Goal: Task Accomplishment & Management: Manage account settings

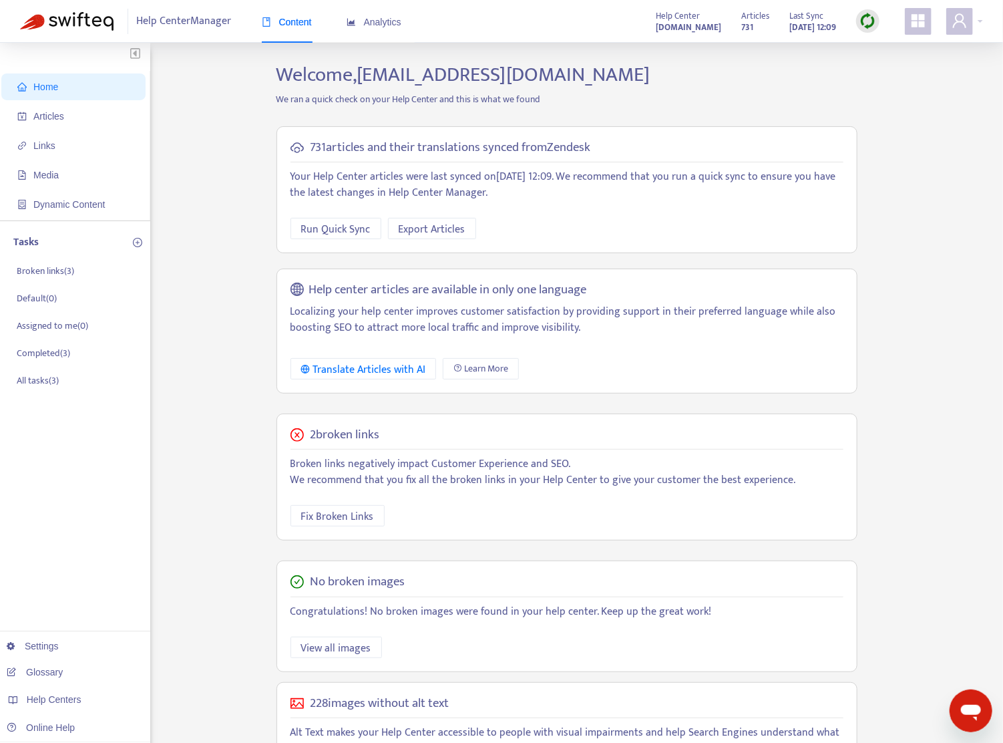
click at [873, 20] on img at bounding box center [867, 21] width 17 height 17
click at [727, 65] on h2 "Welcome, [PERSON_NAME][EMAIL_ADDRESS][DOMAIN_NAME]" at bounding box center [566, 75] width 601 height 24
click at [41, 273] on p "Broken links ( 3 )" at bounding box center [45, 271] width 57 height 14
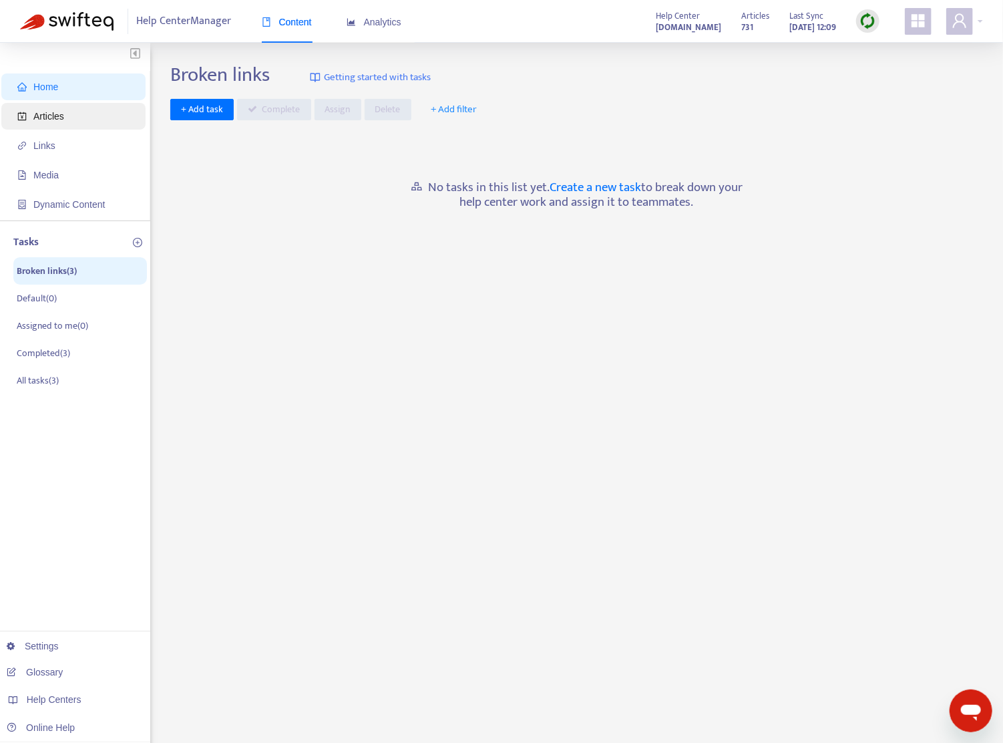
click at [45, 121] on span "Articles" at bounding box center [48, 116] width 31 height 11
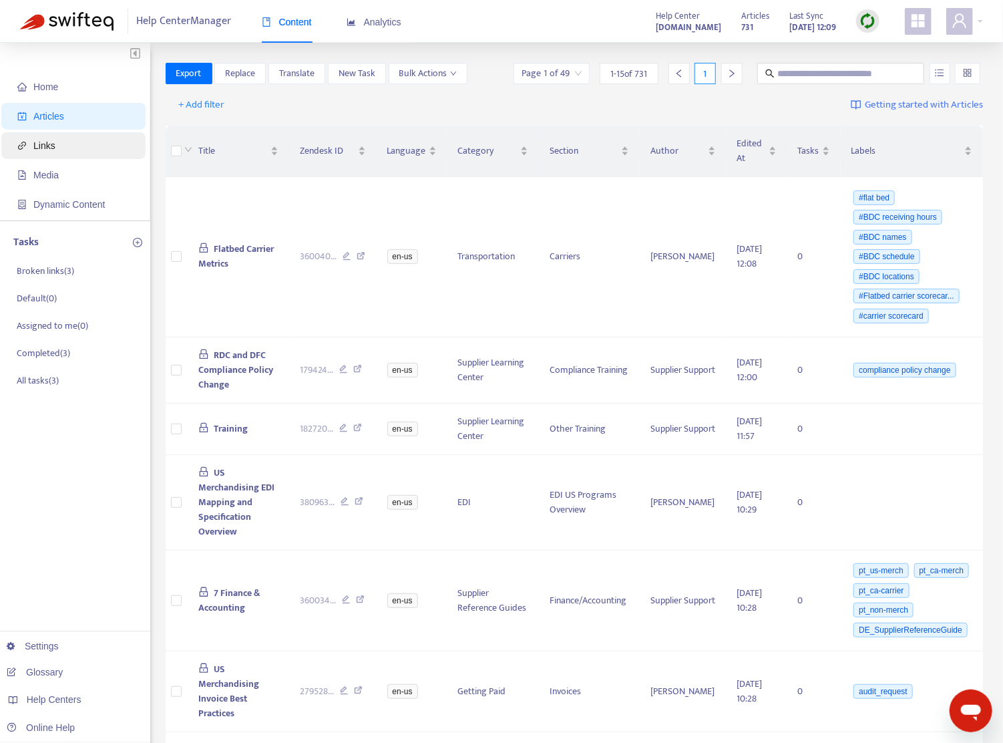
click at [49, 145] on span "Links" at bounding box center [44, 145] width 22 height 11
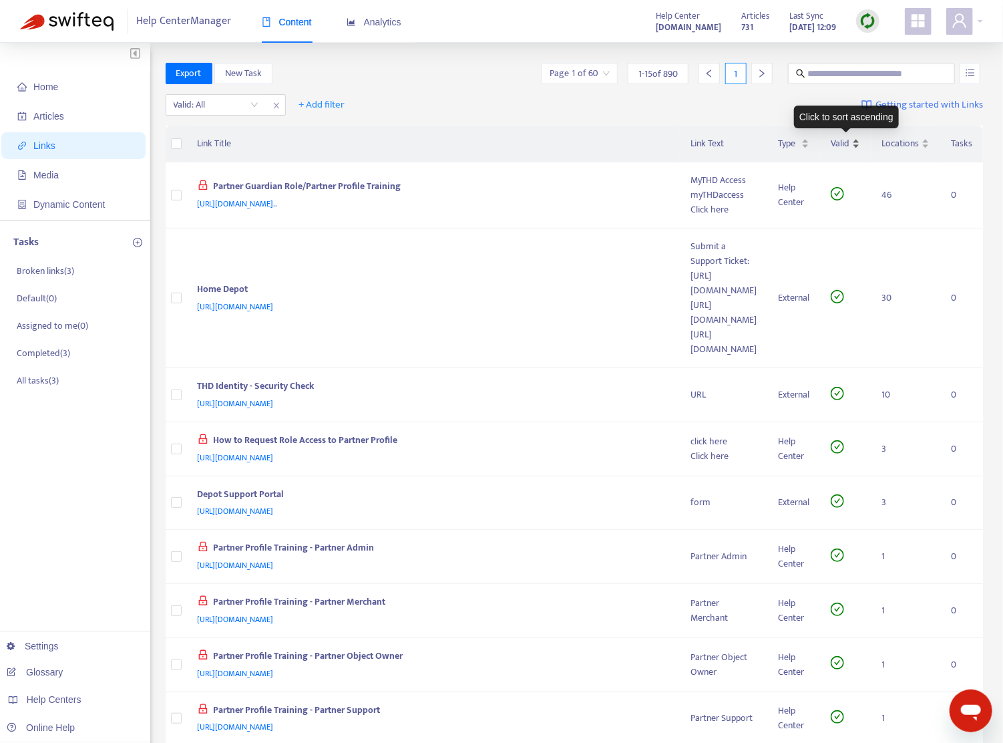
click at [855, 142] on div "Valid" at bounding box center [845, 143] width 29 height 15
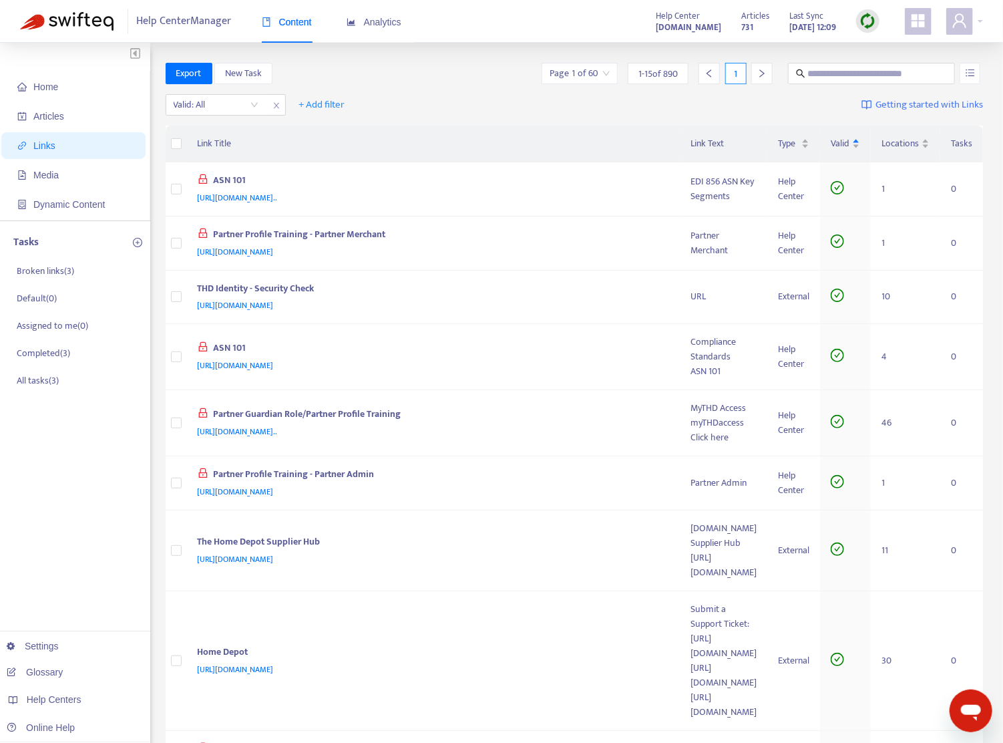
click at [865, 23] on img at bounding box center [867, 21] width 17 height 17
click at [898, 75] on link "Full Sync" at bounding box center [891, 69] width 48 height 15
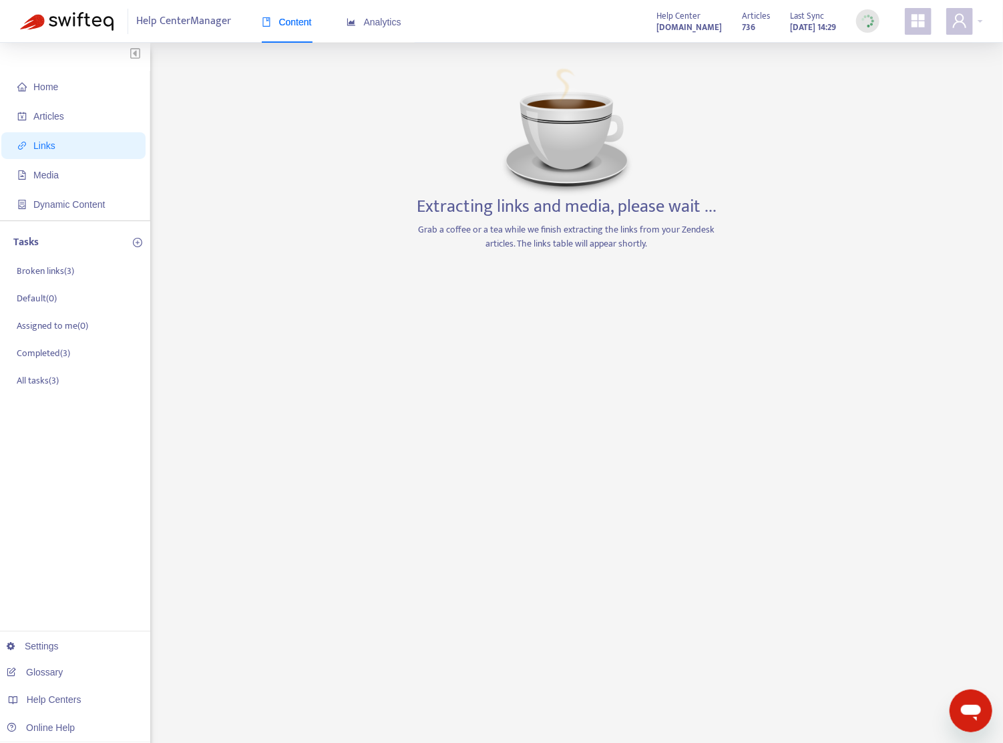
click at [565, 310] on div "Extracting links and media, please wait ... Grab a coffee or a tea while we fin…" at bounding box center [567, 453] width 314 height 781
click at [756, 24] on div "Articles 736 Last Sync [DATE] 14:29" at bounding box center [811, 21] width 158 height 27
click at [697, 274] on div "Extracting links and media, please wait ... Grab a coffee or a tea while we fin…" at bounding box center [567, 453] width 314 height 781
click at [850, 16] on div "Articles 736 Last Sync [DATE] 14:29" at bounding box center [811, 21] width 158 height 27
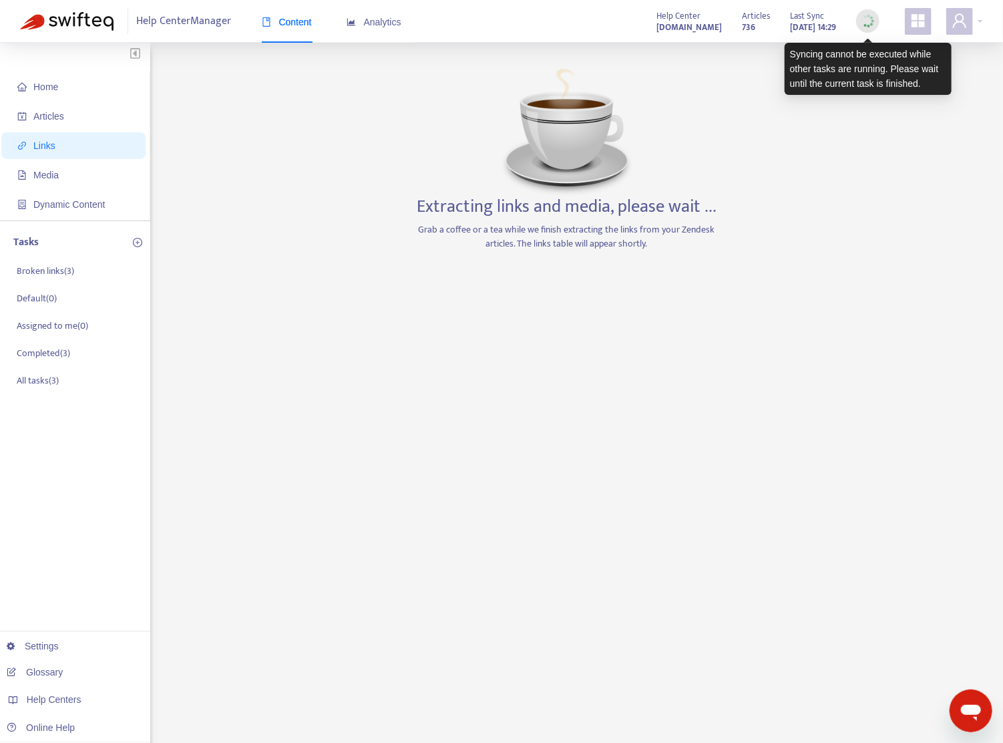
click at [863, 19] on img at bounding box center [867, 21] width 17 height 17
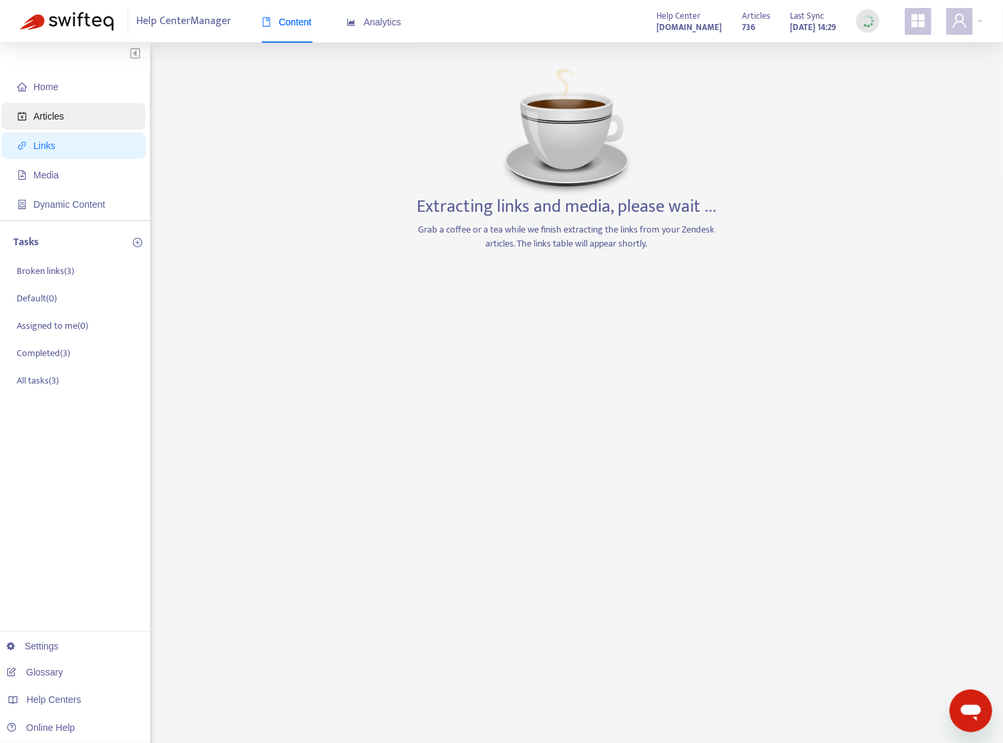
drag, startPoint x: 54, startPoint y: 118, endPoint x: 72, endPoint y: 129, distance: 21.3
click at [55, 120] on span "Articles" at bounding box center [48, 116] width 31 height 11
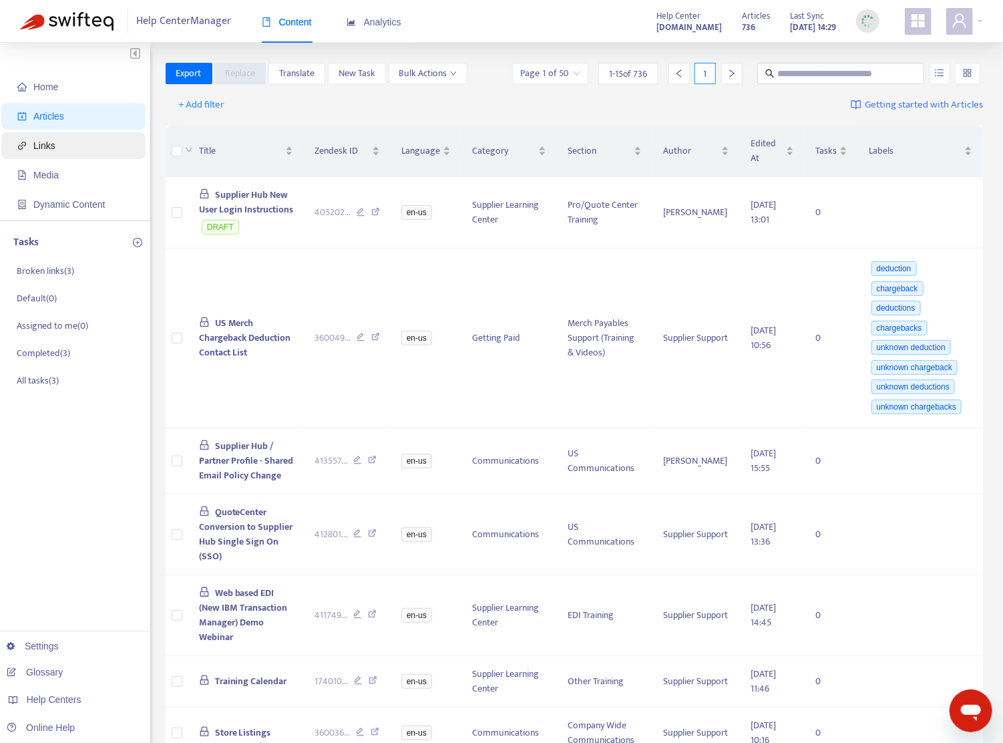
click at [47, 147] on span "Links" at bounding box center [44, 145] width 22 height 11
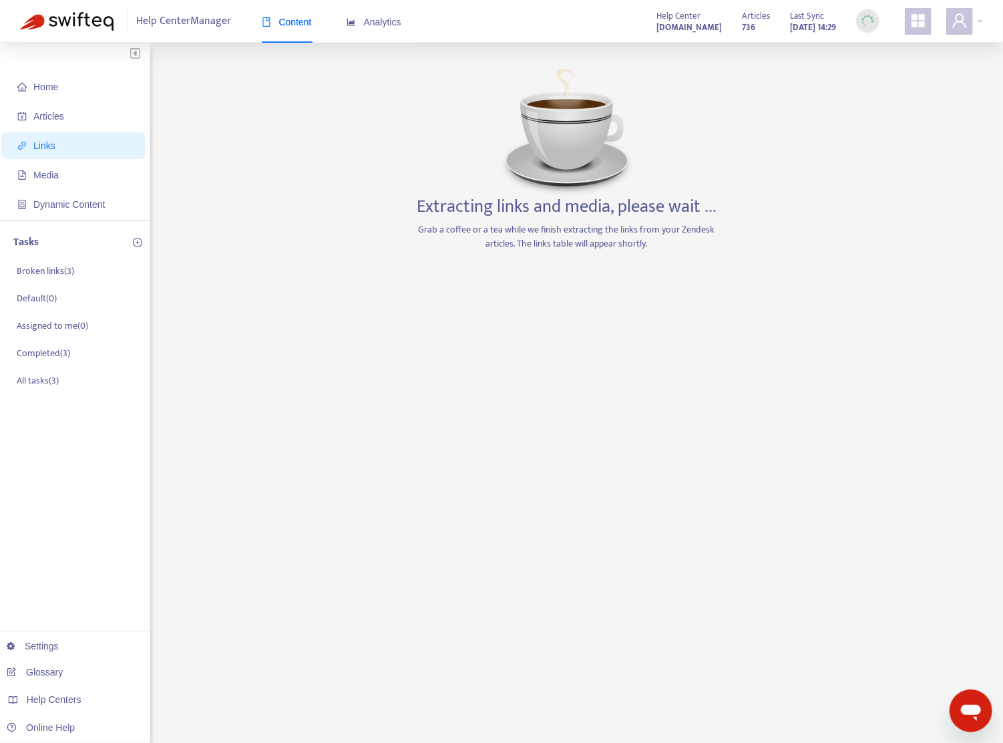
drag, startPoint x: 47, startPoint y: 147, endPoint x: 361, endPoint y: 387, distance: 395.4
click at [351, 399] on div "Home Articles Links Media Dynamic Content Tasks Broken links ( 3 ) Default ( 0 …" at bounding box center [501, 453] width 963 height 781
click at [81, 126] on span "Articles" at bounding box center [76, 116] width 118 height 27
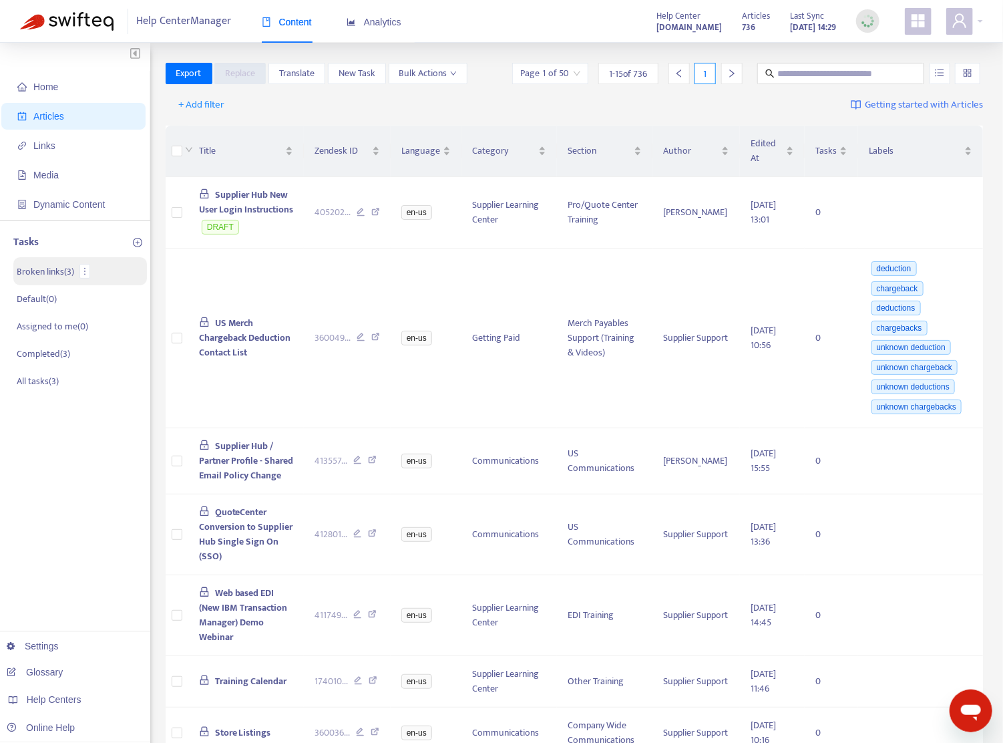
click at [61, 271] on p "Broken links ( 3 )" at bounding box center [45, 271] width 57 height 14
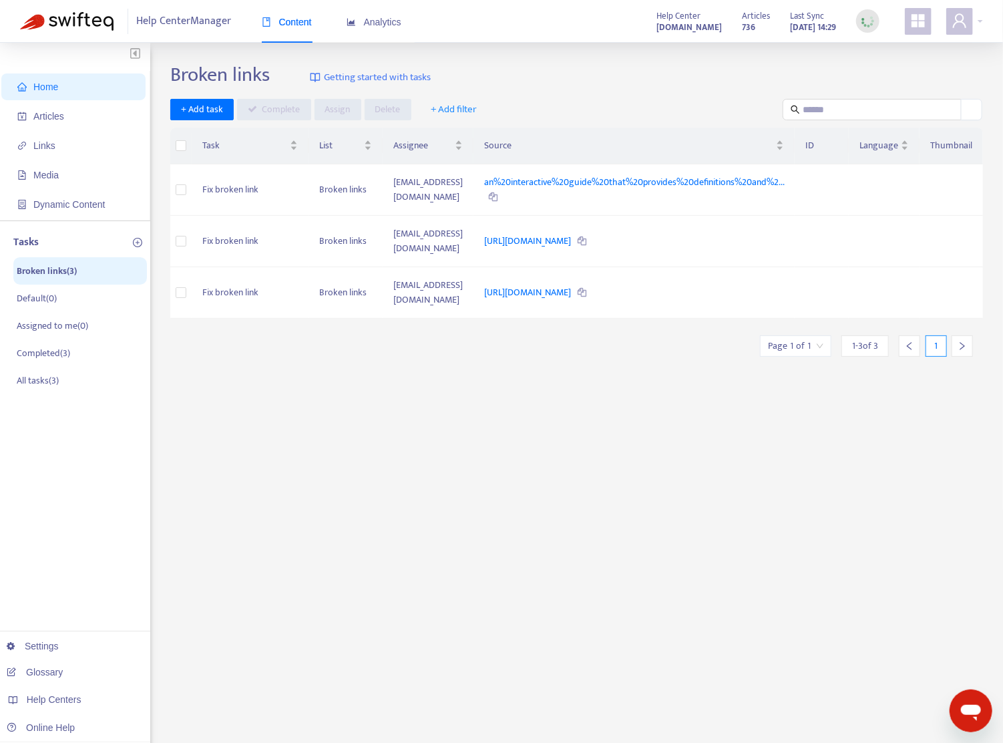
click at [652, 379] on div "Broken links Getting started with tasks + Add task Complete Assign Delete + Add…" at bounding box center [576, 453] width 813 height 781
click at [57, 114] on span "Articles" at bounding box center [48, 116] width 31 height 11
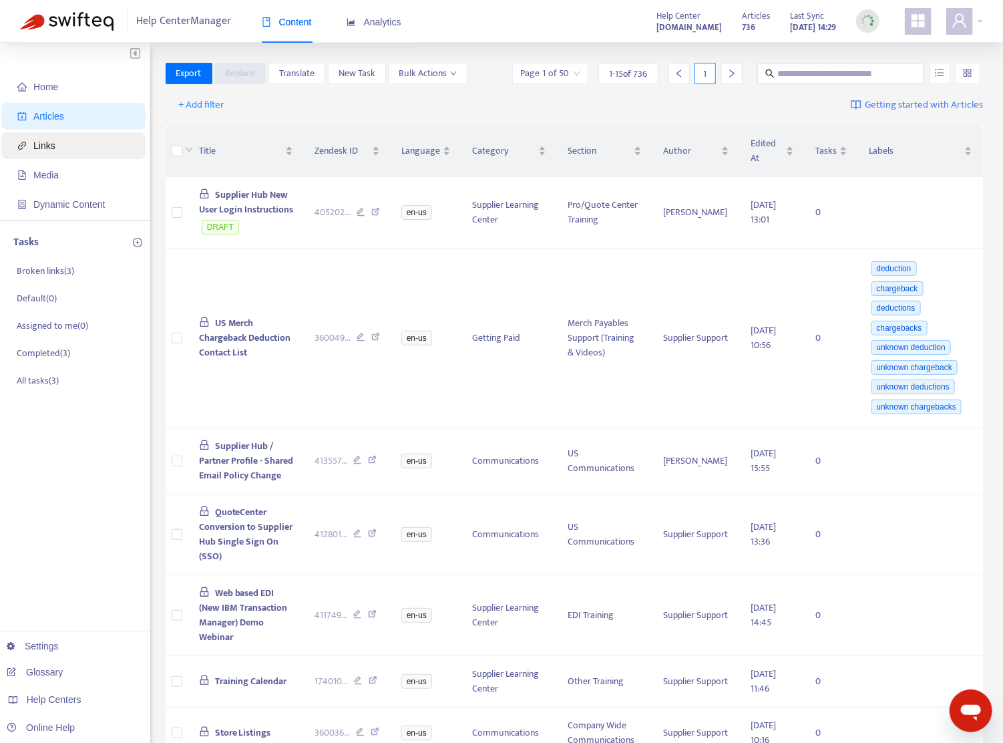
click at [61, 146] on span "Links" at bounding box center [76, 145] width 118 height 27
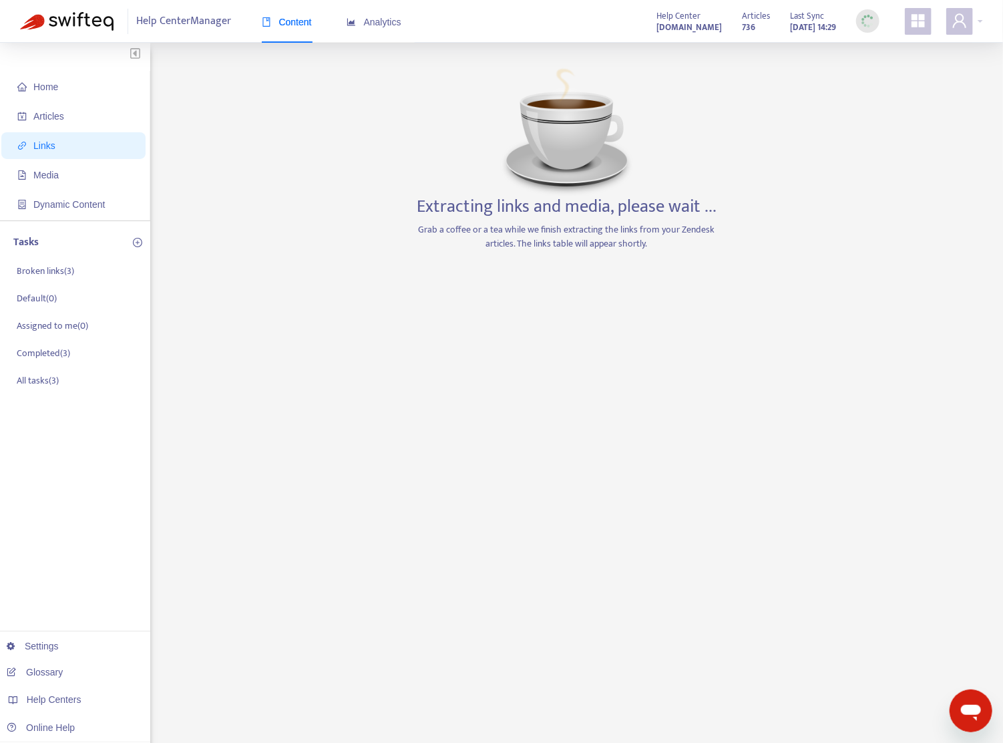
click at [508, 367] on div "Extracting links and media, please wait ... Grab a coffee or a tea while we fin…" at bounding box center [567, 453] width 314 height 781
click at [566, 319] on div "Extracting links and media, please wait ... Grab a coffee or a tea while we fin…" at bounding box center [567, 453] width 314 height 781
click at [709, 302] on div "Extracting links and media, please wait ... Grab a coffee or a tea while we fin…" at bounding box center [567, 453] width 314 height 781
click at [783, 85] on div "Home Articles Links Media Dynamic Content Tasks Broken links ( 3 ) Default ( 0 …" at bounding box center [501, 453] width 963 height 781
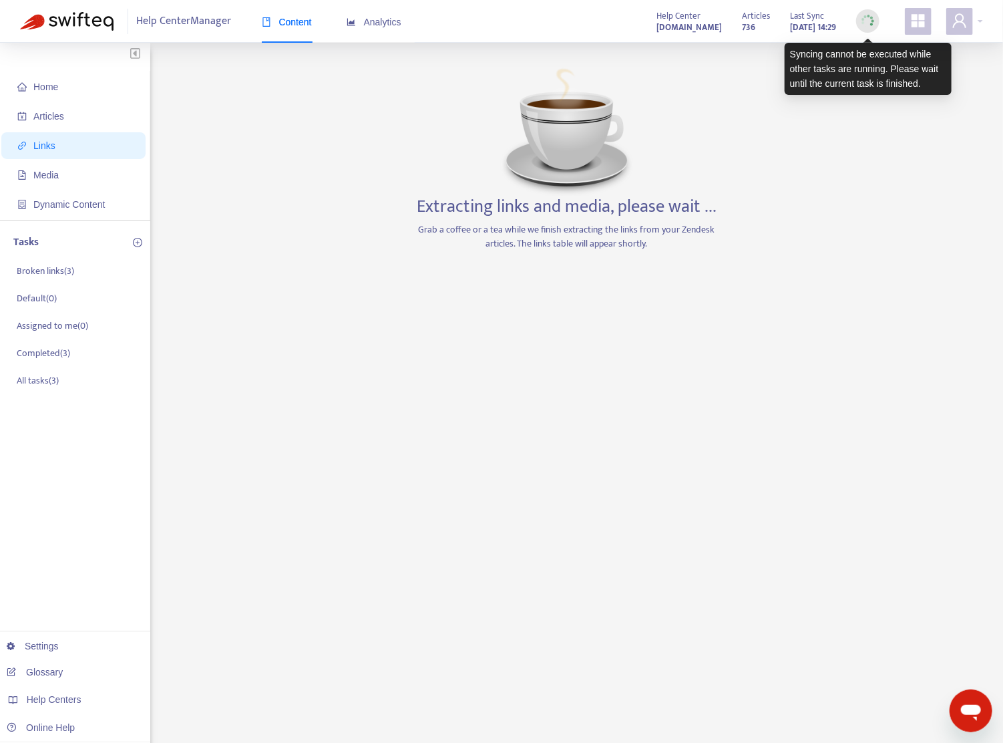
click at [866, 19] on img at bounding box center [867, 21] width 17 height 17
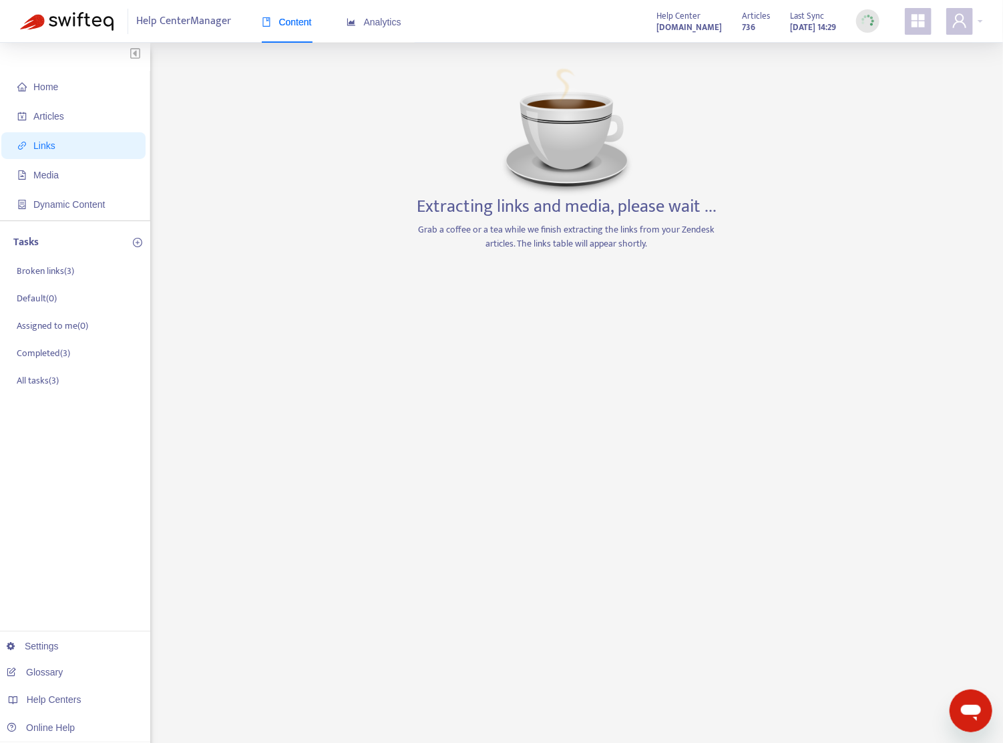
click at [358, 186] on div "Home Articles Links Media Dynamic Content Tasks Broken links ( 3 ) Default ( 0 …" at bounding box center [501, 453] width 963 height 781
drag, startPoint x: 359, startPoint y: 392, endPoint x: 361, endPoint y: 276, distance: 115.5
click at [358, 392] on div "Home Articles Links Media Dynamic Content Tasks Broken links ( 3 ) Default ( 0 …" at bounding box center [501, 453] width 963 height 781
click at [64, 121] on span "Articles" at bounding box center [76, 116] width 118 height 27
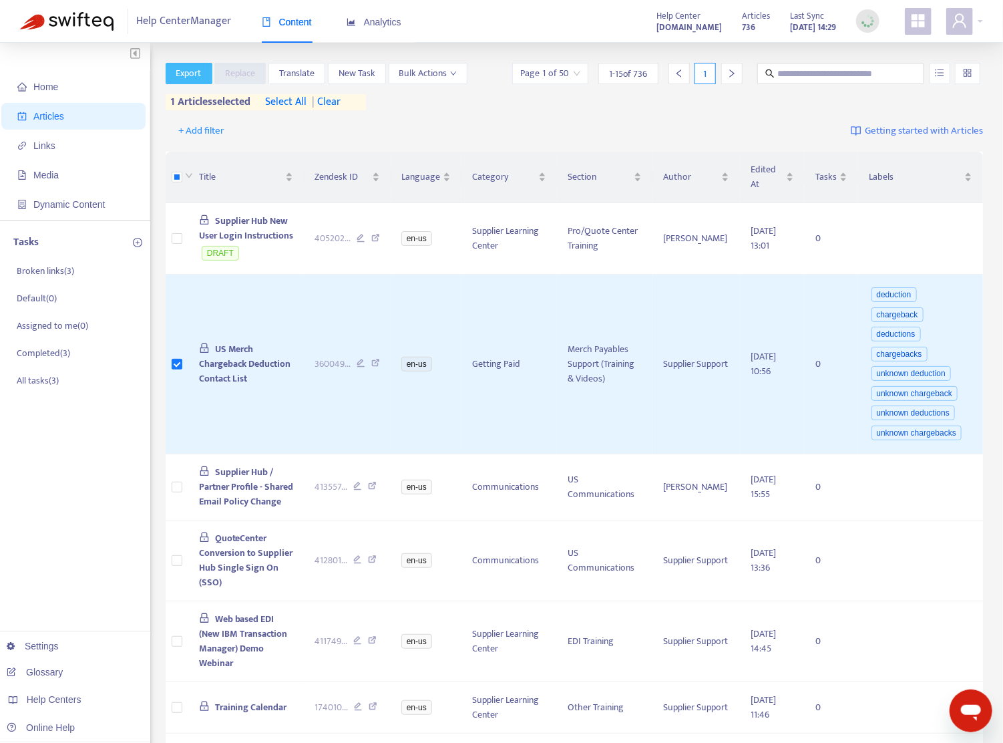
click at [191, 70] on span "Export" at bounding box center [188, 73] width 25 height 15
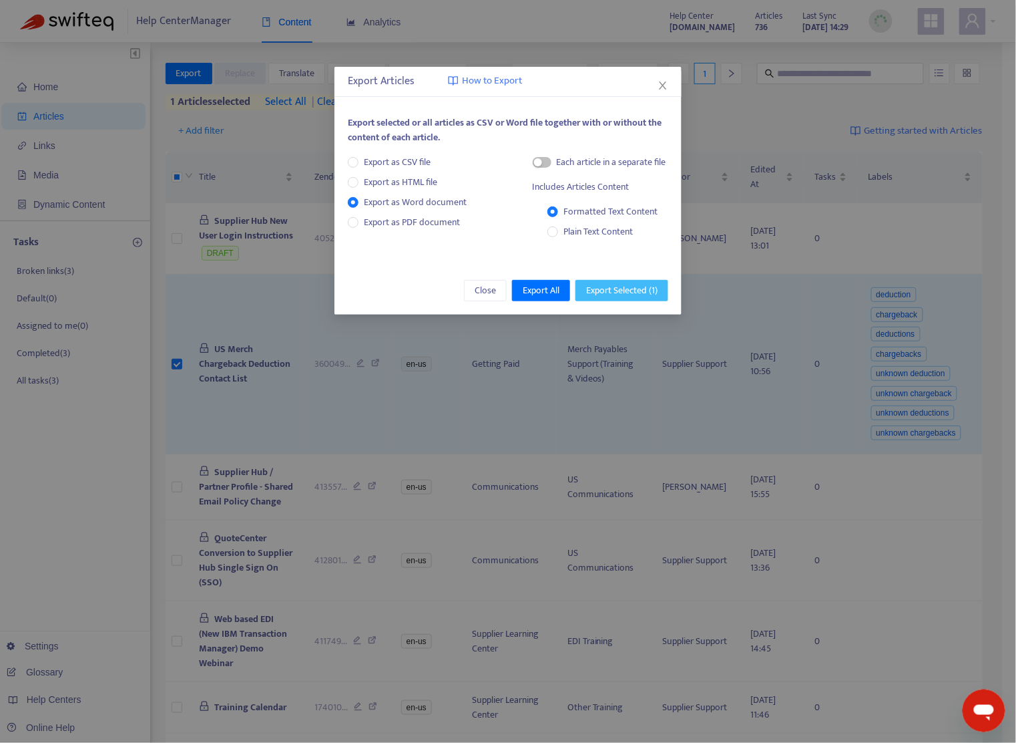
click at [636, 291] on span "Export Selected ( 1 )" at bounding box center [621, 290] width 71 height 15
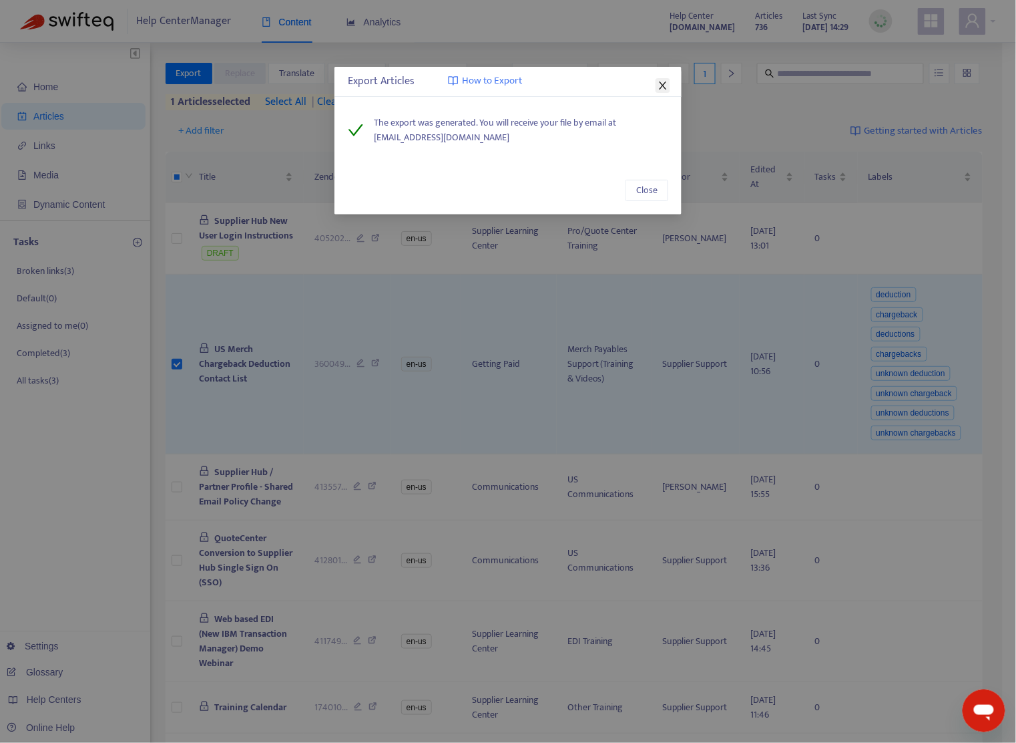
click at [666, 85] on icon "close" at bounding box center [663, 85] width 11 height 11
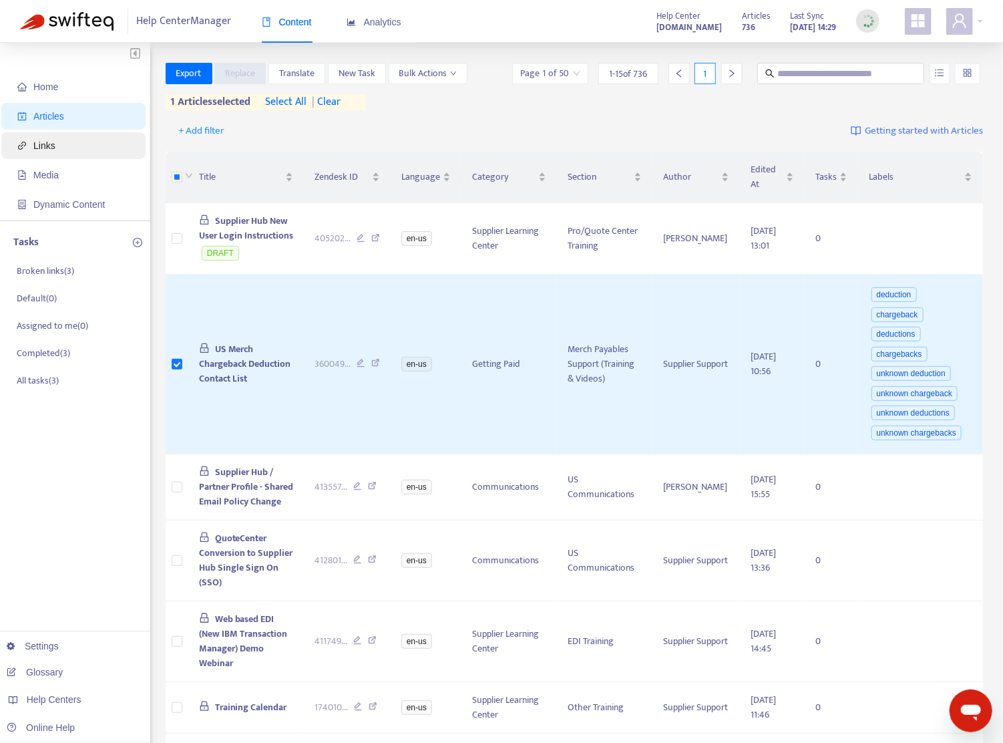
click at [63, 148] on span "Links" at bounding box center [76, 145] width 118 height 27
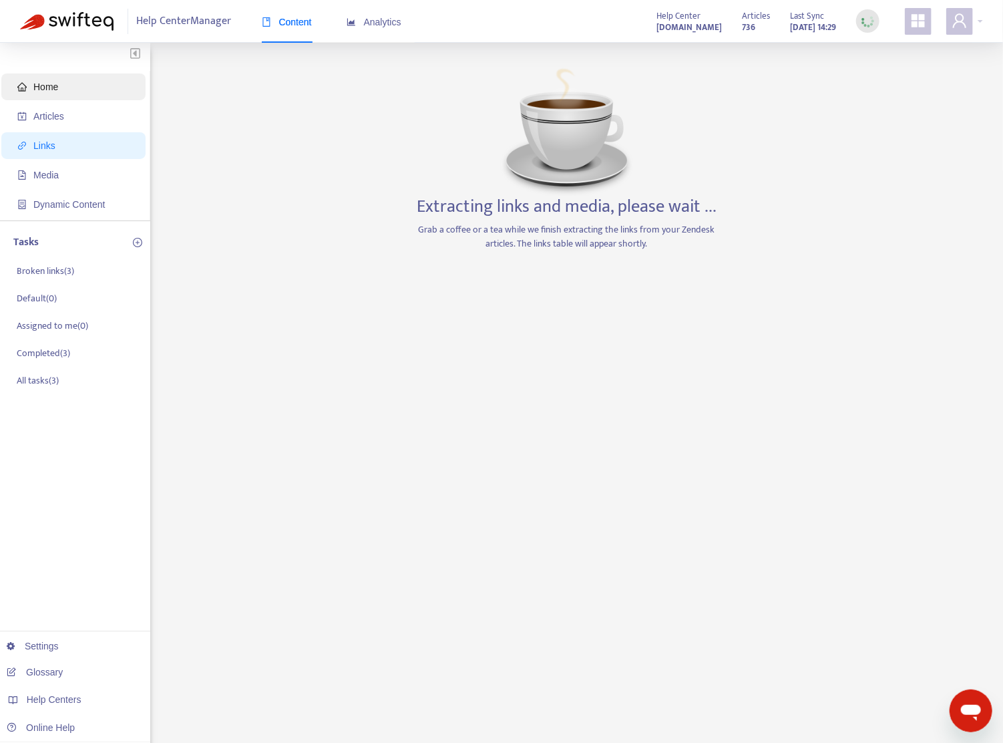
drag, startPoint x: 65, startPoint y: 86, endPoint x: 63, endPoint y: 93, distance: 7.6
click at [66, 86] on span "Home" at bounding box center [76, 86] width 118 height 27
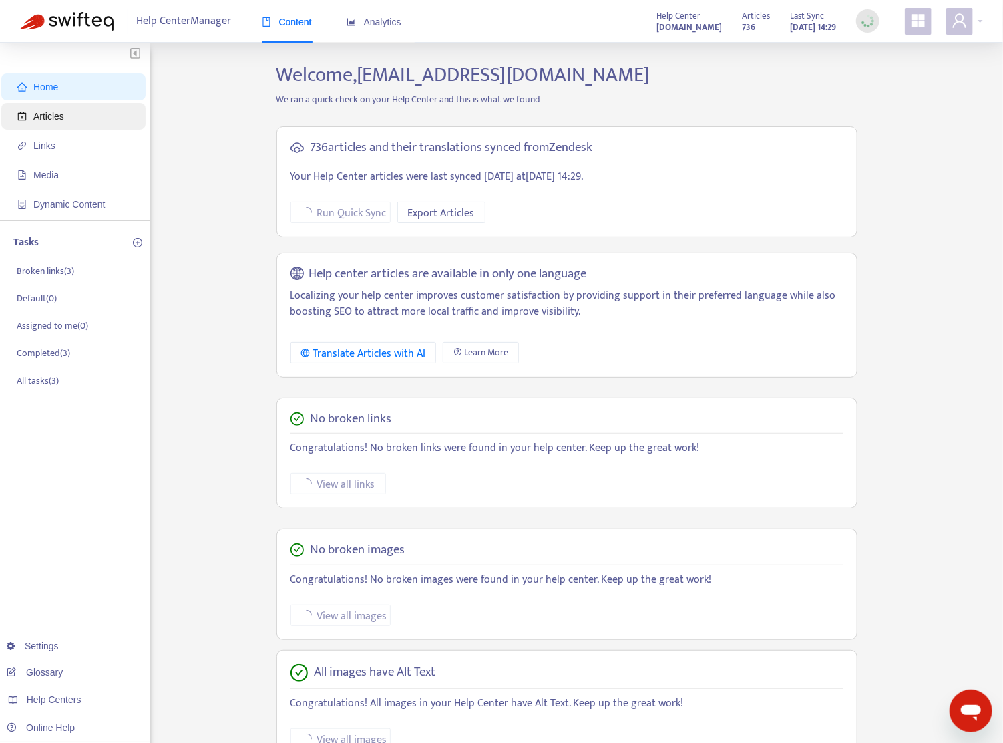
click at [55, 124] on span "Articles" at bounding box center [76, 116] width 118 height 27
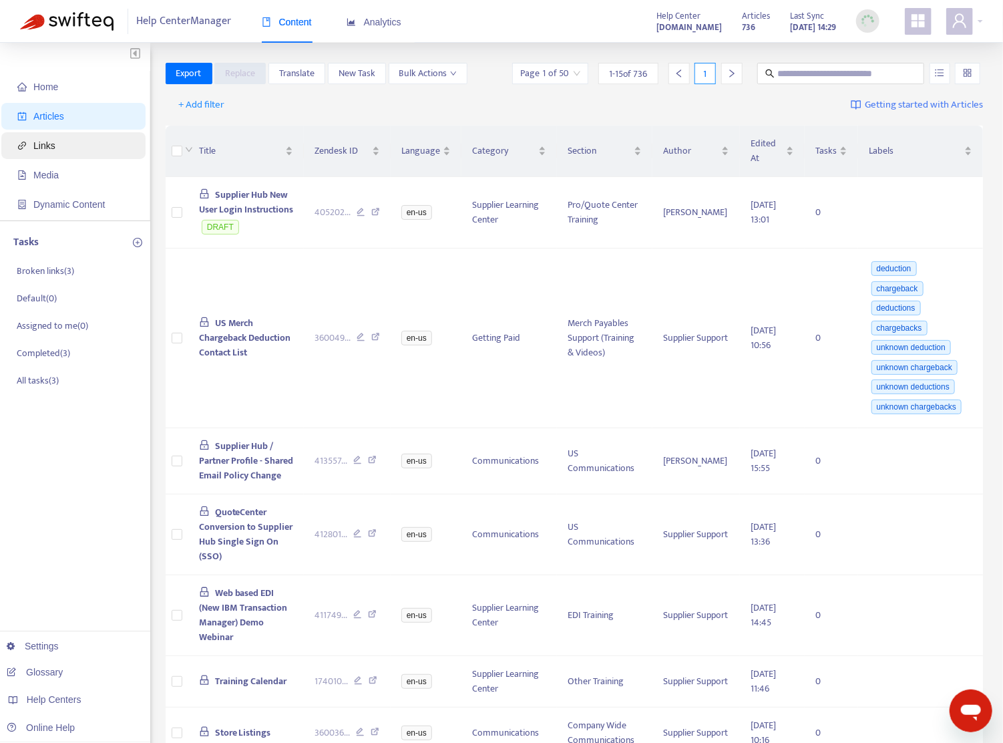
click at [51, 152] on span "Links" at bounding box center [76, 145] width 118 height 27
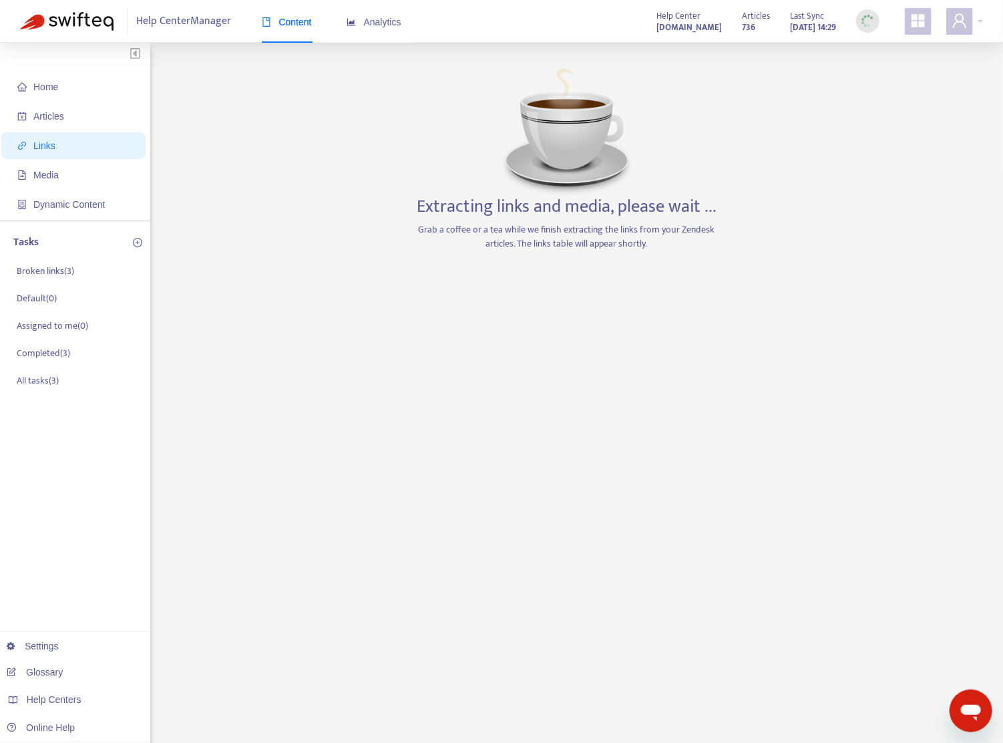
drag, startPoint x: 703, startPoint y: 536, endPoint x: 775, endPoint y: 565, distance: 77.0
click at [707, 538] on div "Extracting links and media, please wait ... Grab a coffee or a tea while we fin…" at bounding box center [567, 453] width 314 height 781
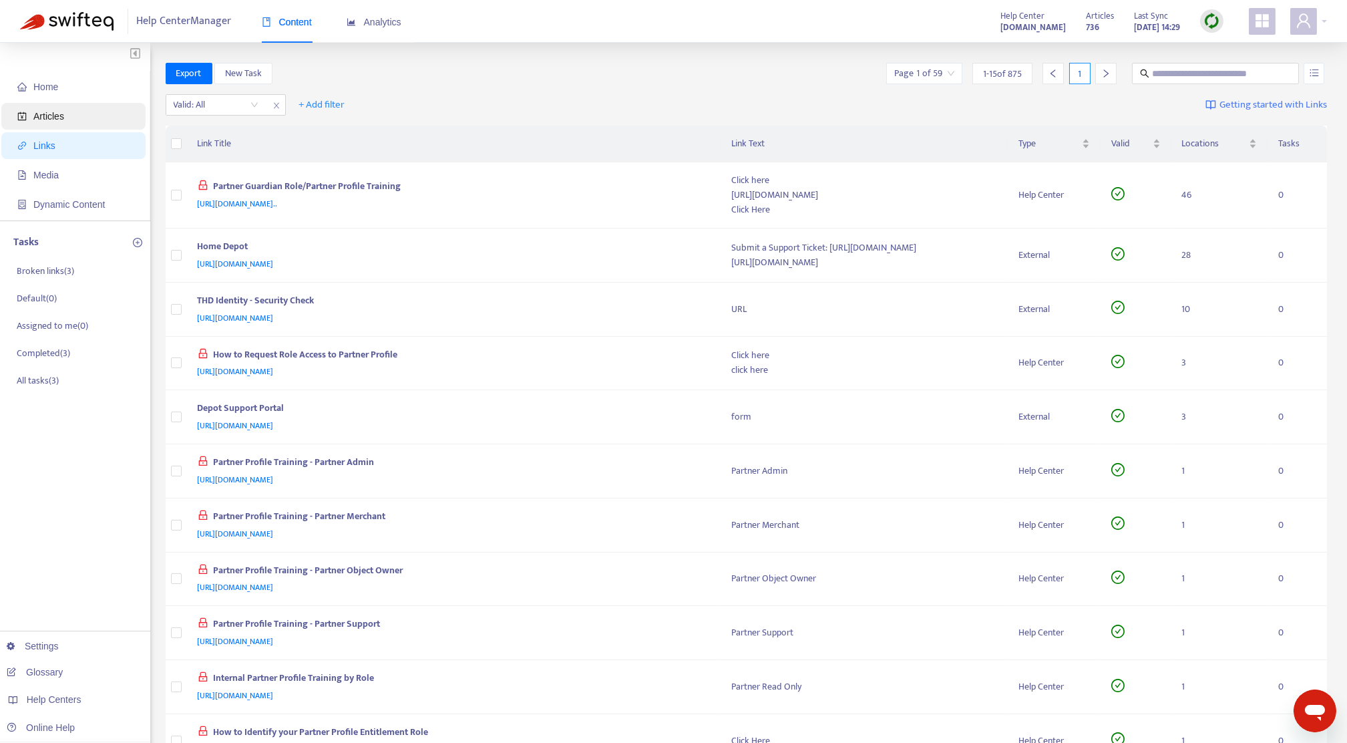
click at [57, 120] on span "Articles" at bounding box center [48, 116] width 31 height 11
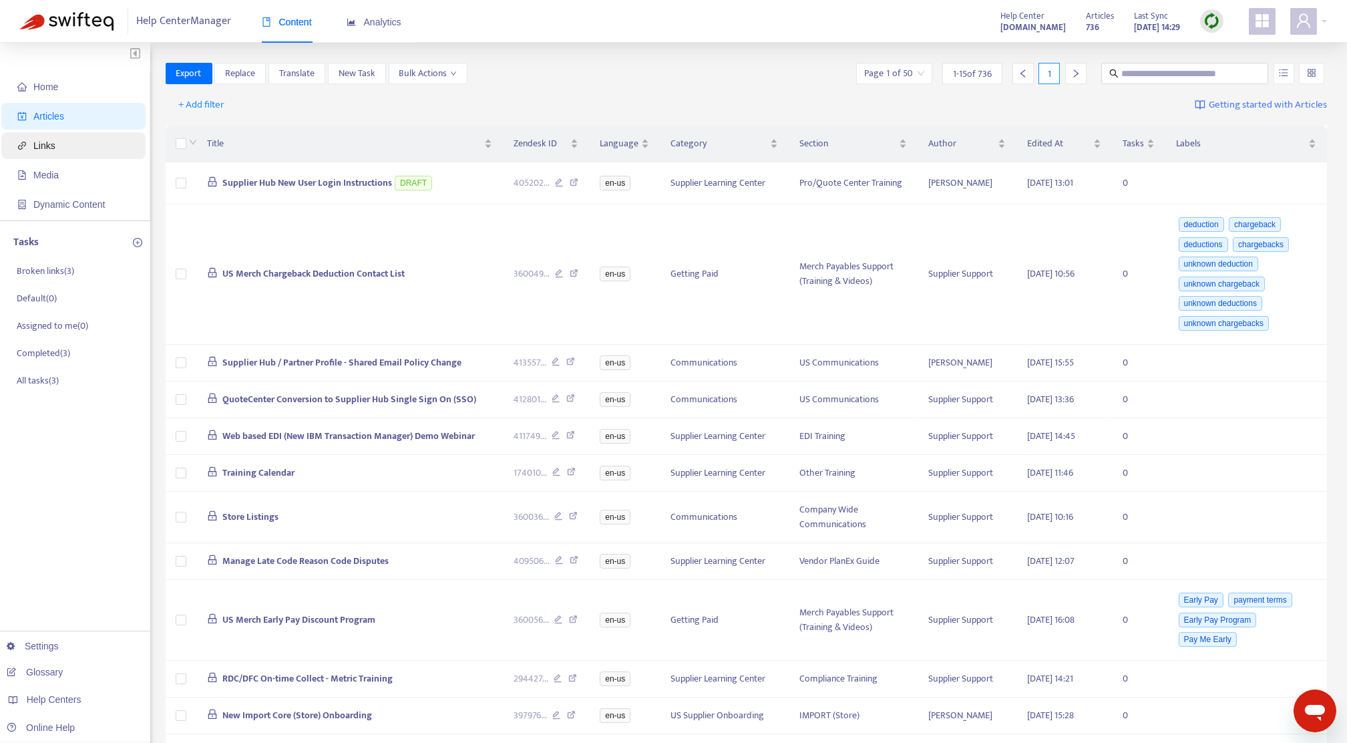
click at [40, 146] on span "Links" at bounding box center [44, 145] width 22 height 11
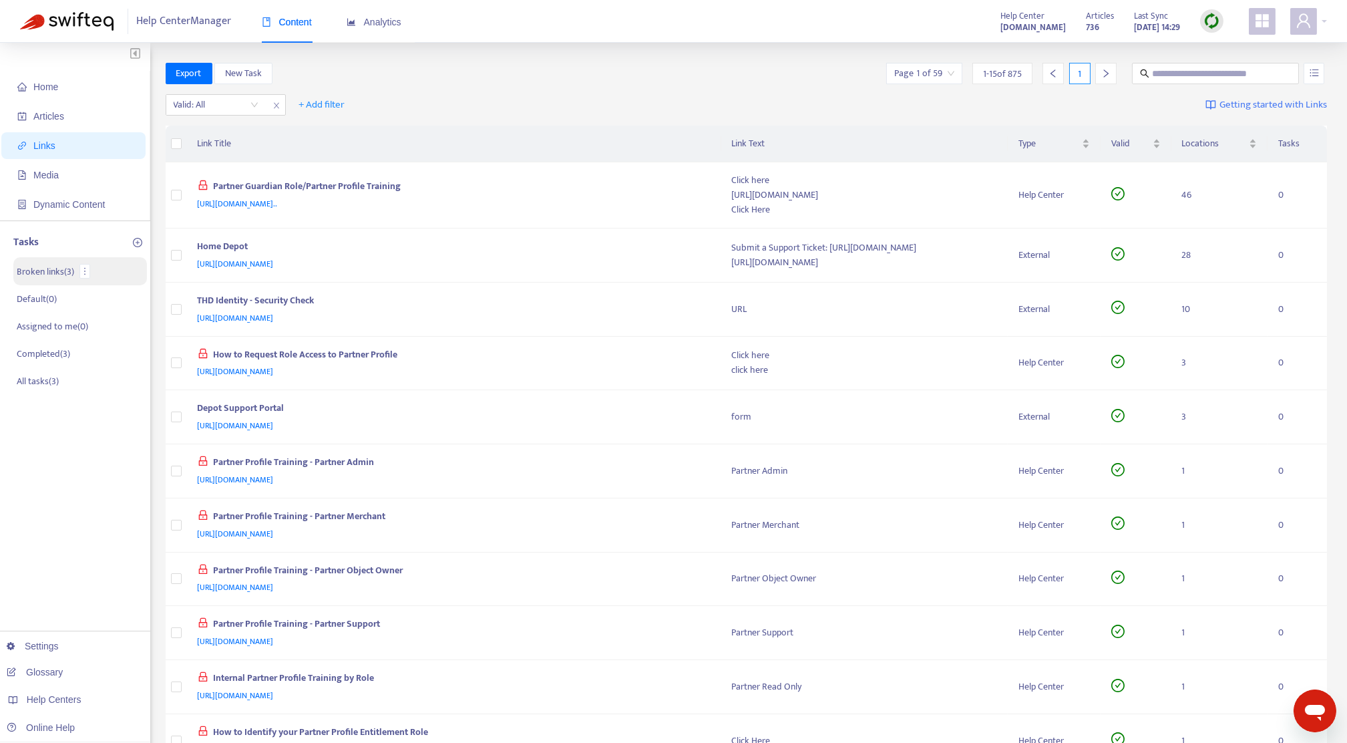
click at [63, 267] on p "Broken links ( 3 )" at bounding box center [45, 271] width 57 height 14
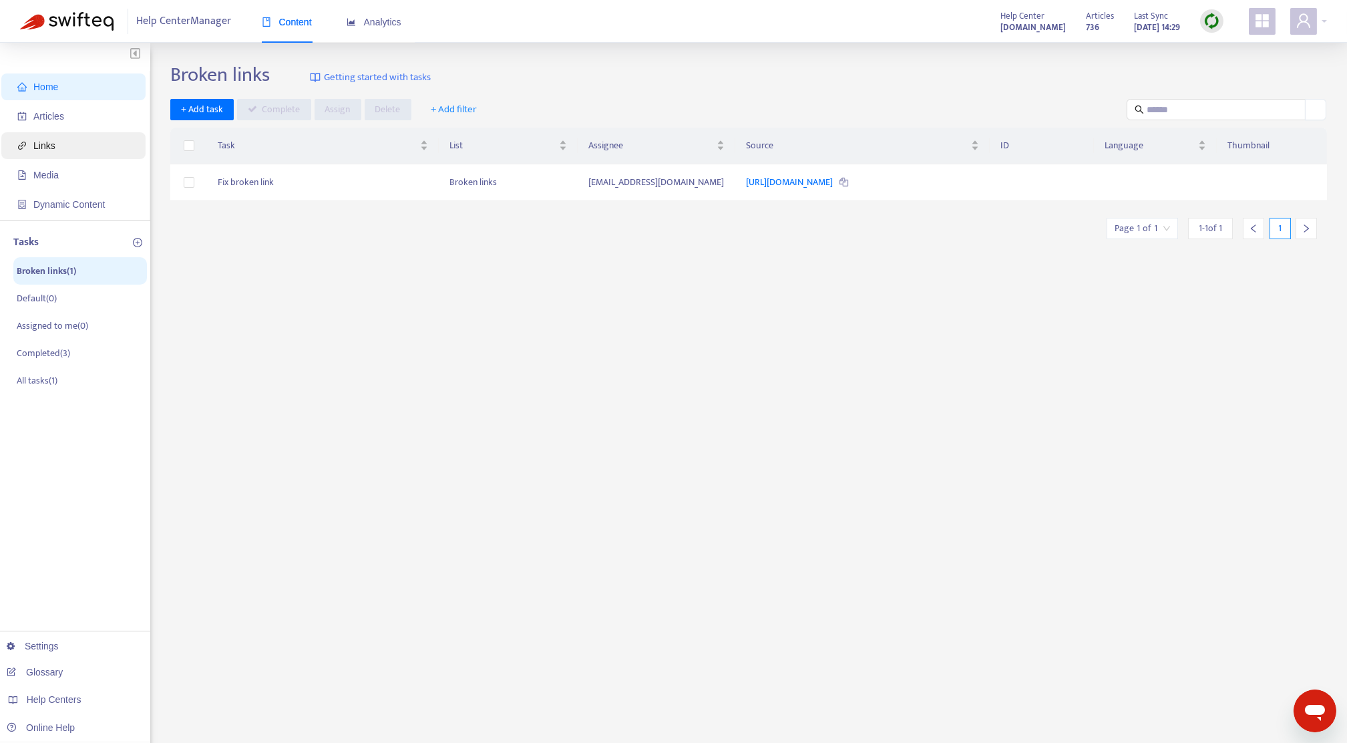
click at [46, 144] on span "Links" at bounding box center [44, 145] width 22 height 11
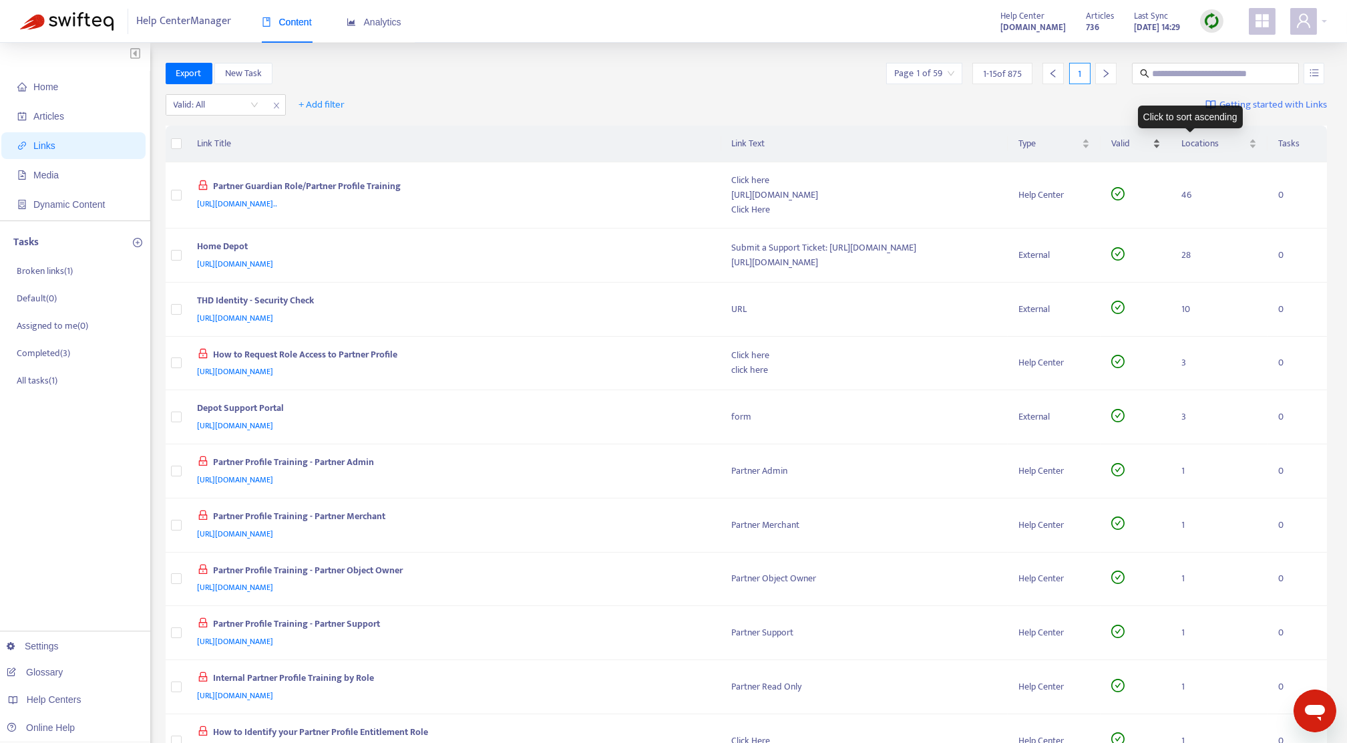
click at [1016, 144] on div "Valid" at bounding box center [1135, 143] width 49 height 15
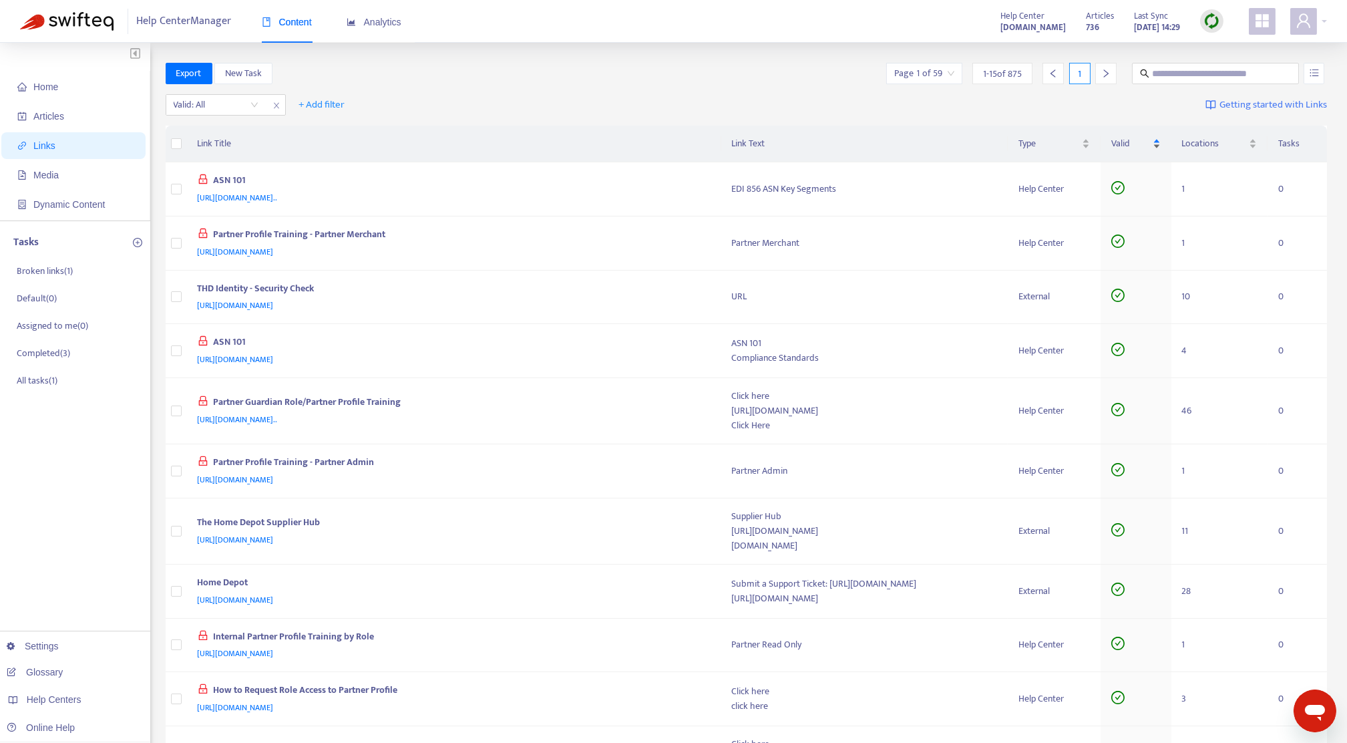
click at [1016, 140] on div "Valid" at bounding box center [1135, 143] width 49 height 15
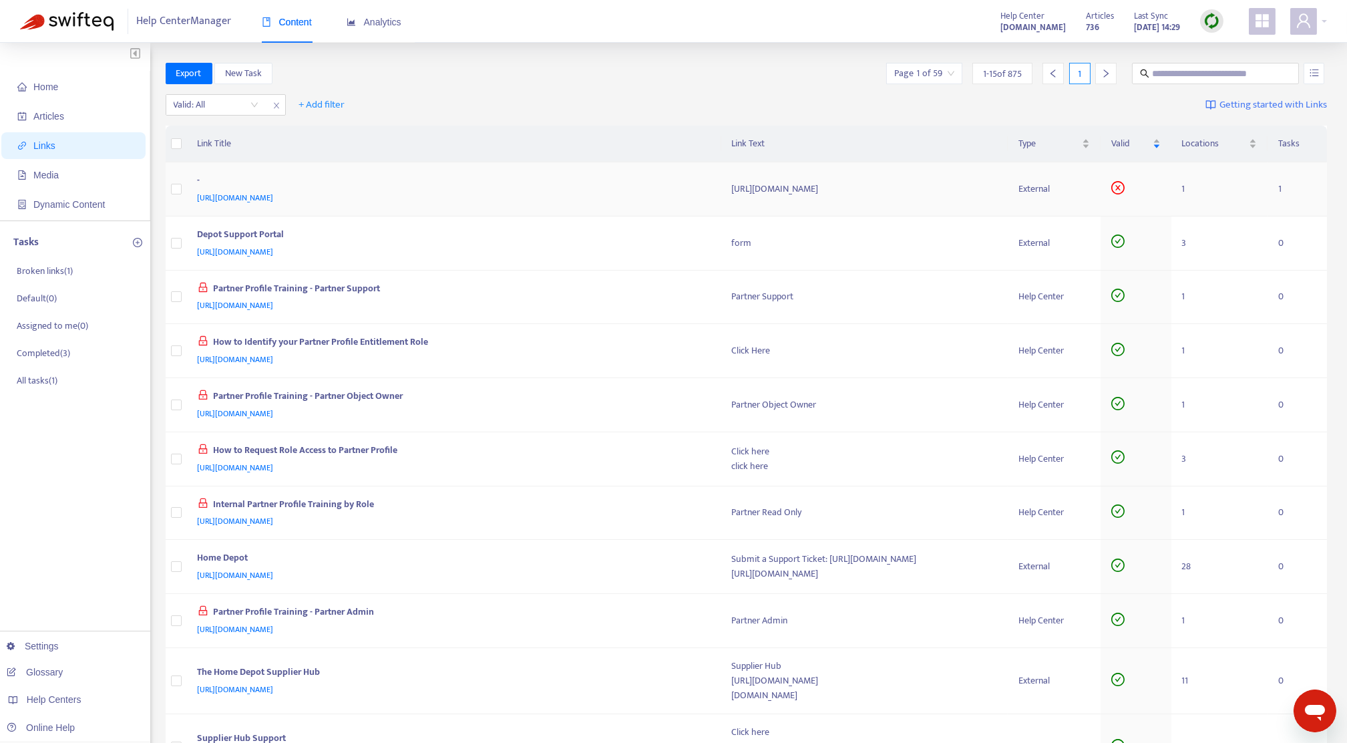
click at [383, 178] on div "-" at bounding box center [452, 181] width 508 height 17
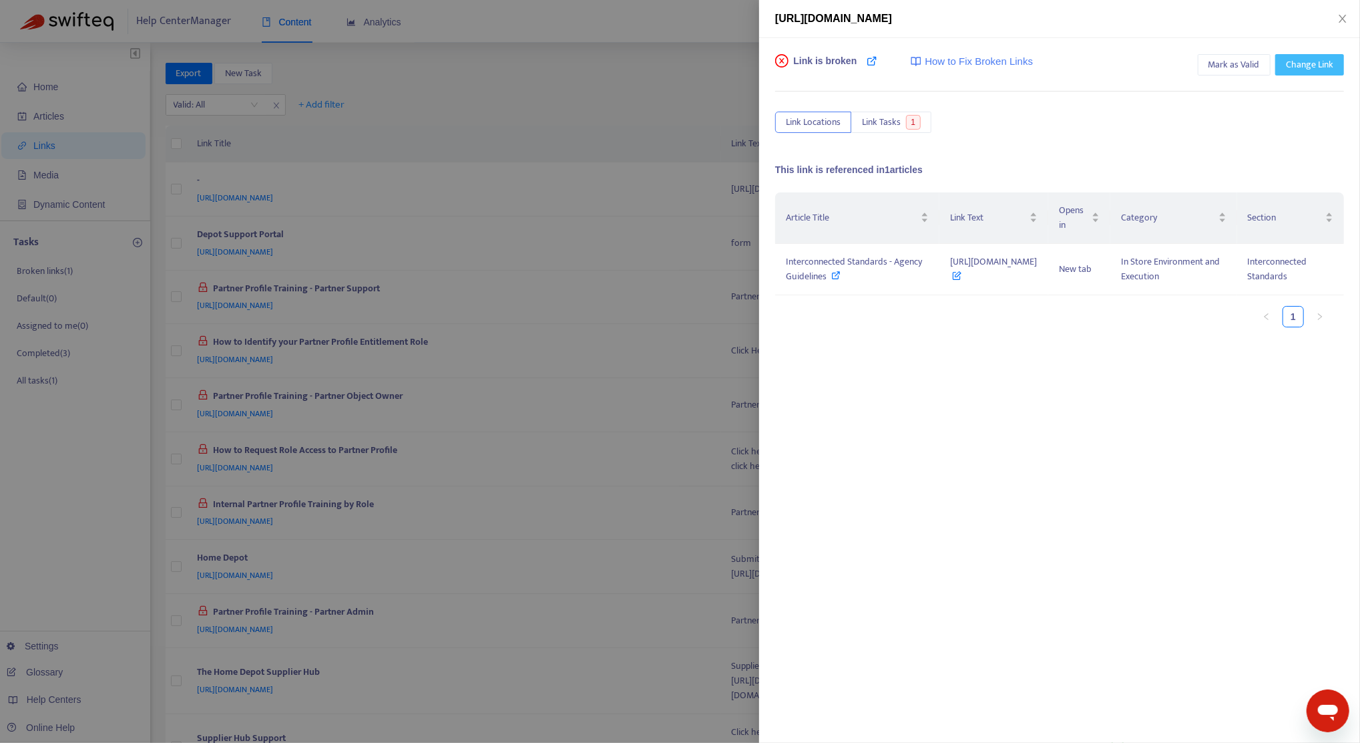
click at [1016, 66] on span "Change Link" at bounding box center [1309, 64] width 47 height 15
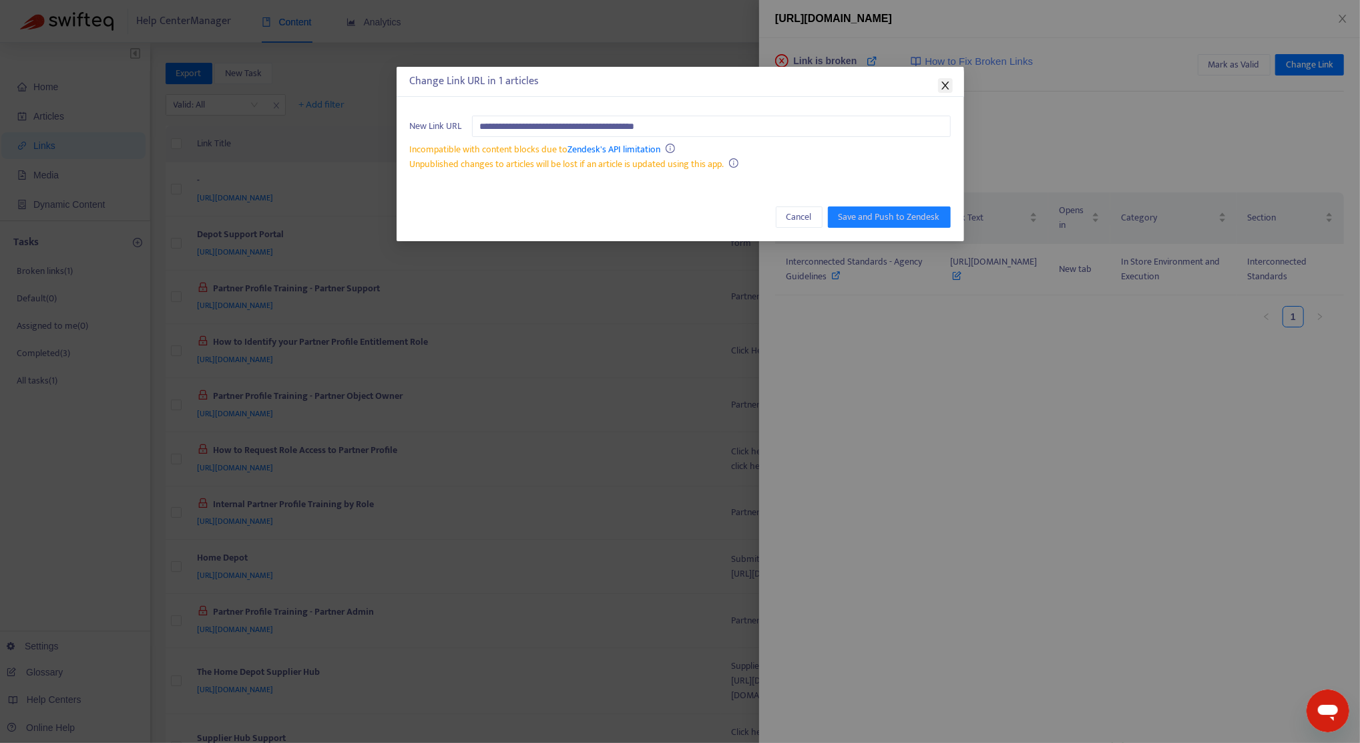
click at [951, 85] on span "Close" at bounding box center [945, 85] width 15 height 11
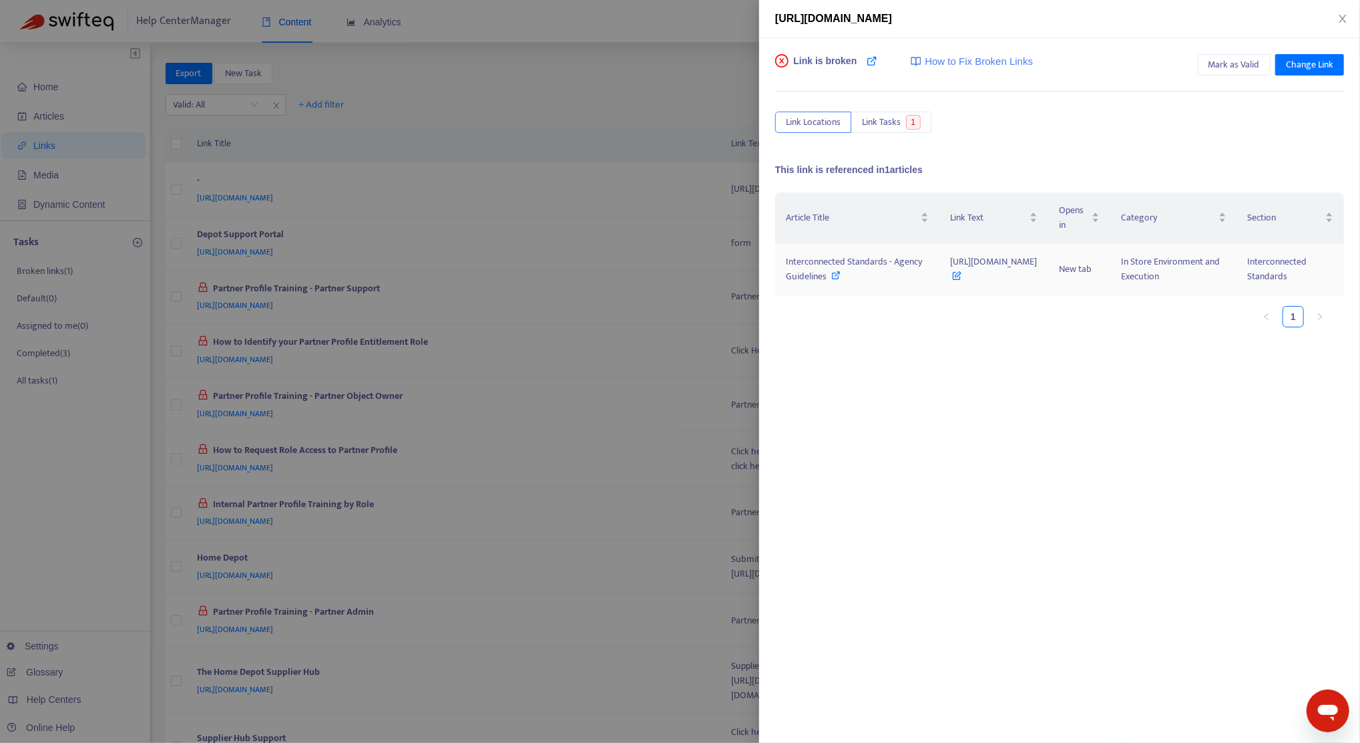
click at [808, 273] on span "Interconnected Standards - Agency Guidelines" at bounding box center [854, 269] width 136 height 30
click at [1016, 60] on span "Mark as Valid" at bounding box center [1234, 64] width 51 height 15
click at [917, 494] on div "Link was marked as valid Unmark as Valid Change Link Link Locations Link Tasks …" at bounding box center [1059, 390] width 601 height 705
click at [556, 132] on div at bounding box center [680, 371] width 1360 height 743
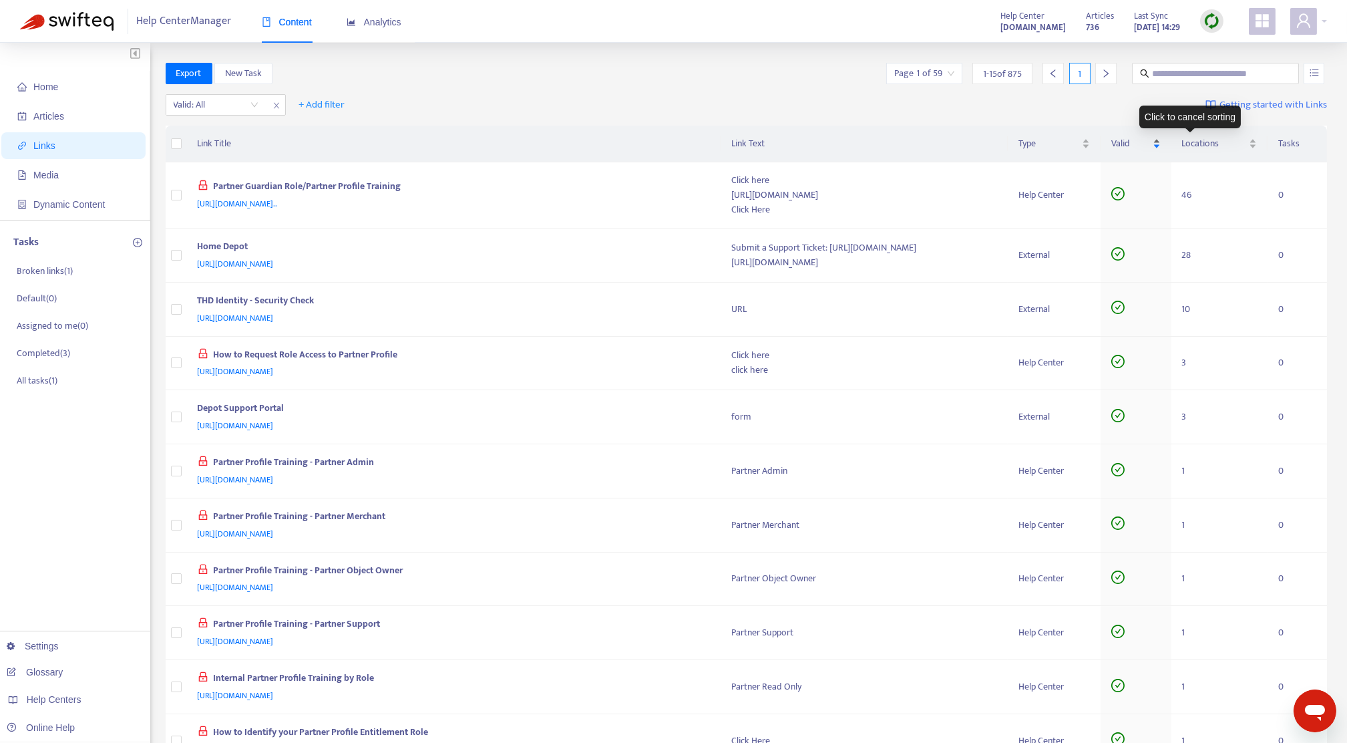
click at [1016, 140] on div "Valid" at bounding box center [1135, 143] width 49 height 15
click at [1016, 147] on div "Valid" at bounding box center [1135, 143] width 49 height 15
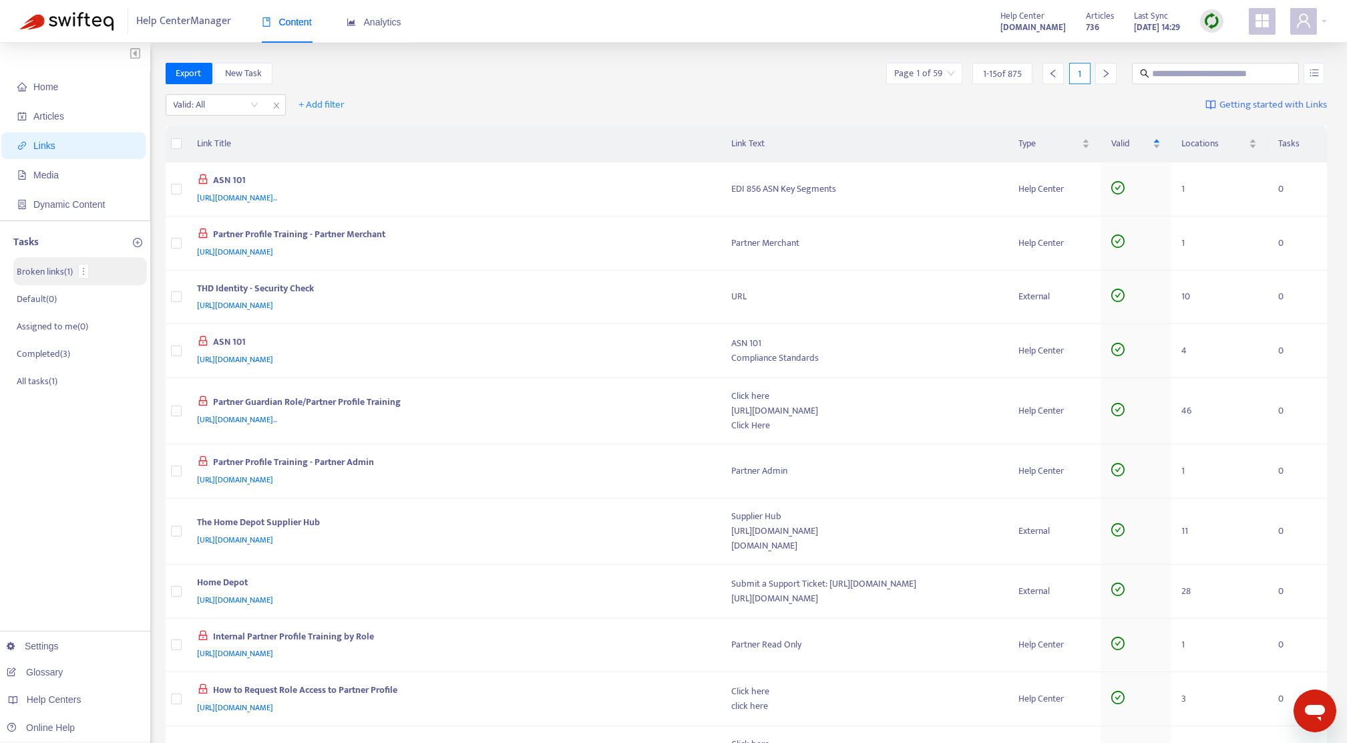
click at [64, 269] on p "Broken links ( 1 )" at bounding box center [45, 271] width 56 height 14
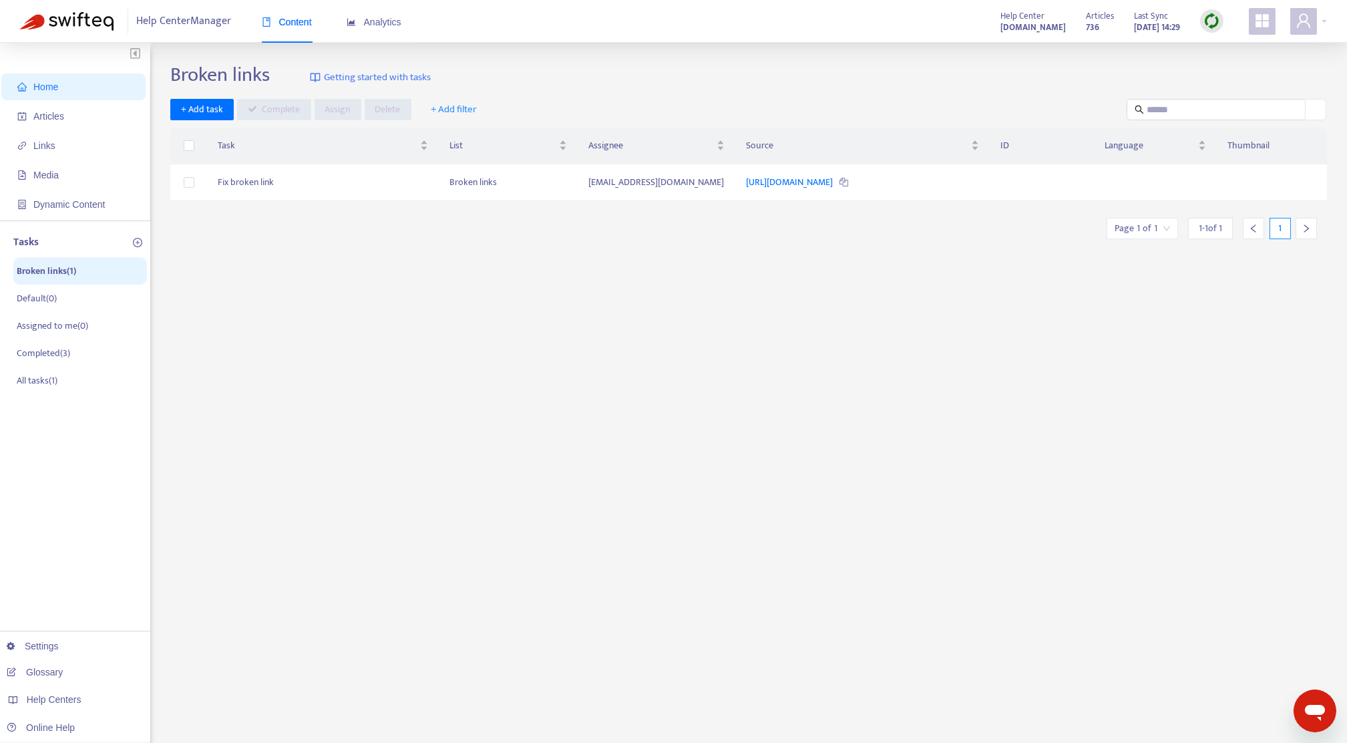
click at [83, 83] on span "Home" at bounding box center [76, 86] width 118 height 27
click at [1016, 24] on img at bounding box center [1211, 21] width 17 height 17
click at [1016, 48] on link "Quick Sync" at bounding box center [1239, 48] width 57 height 15
click at [75, 118] on span "Articles" at bounding box center [76, 116] width 118 height 27
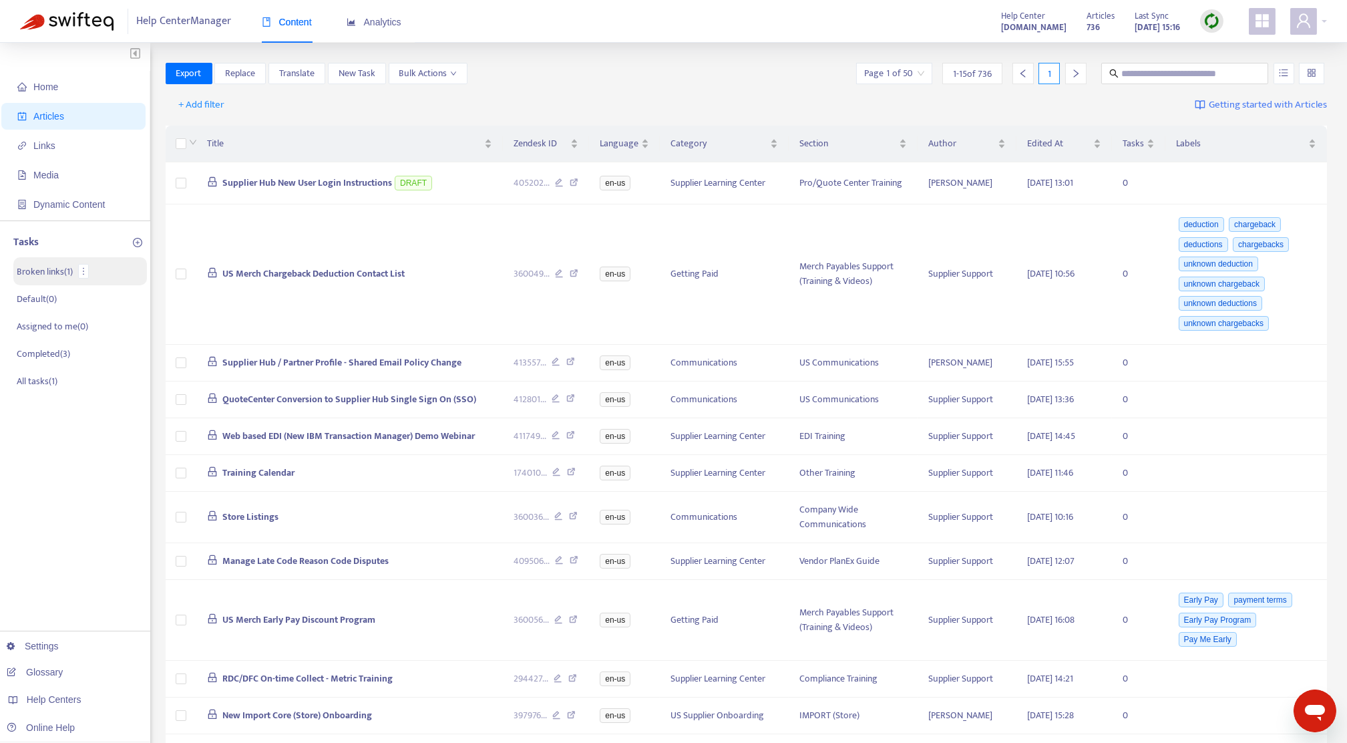
click at [41, 268] on p "Broken links ( 1 )" at bounding box center [45, 271] width 56 height 14
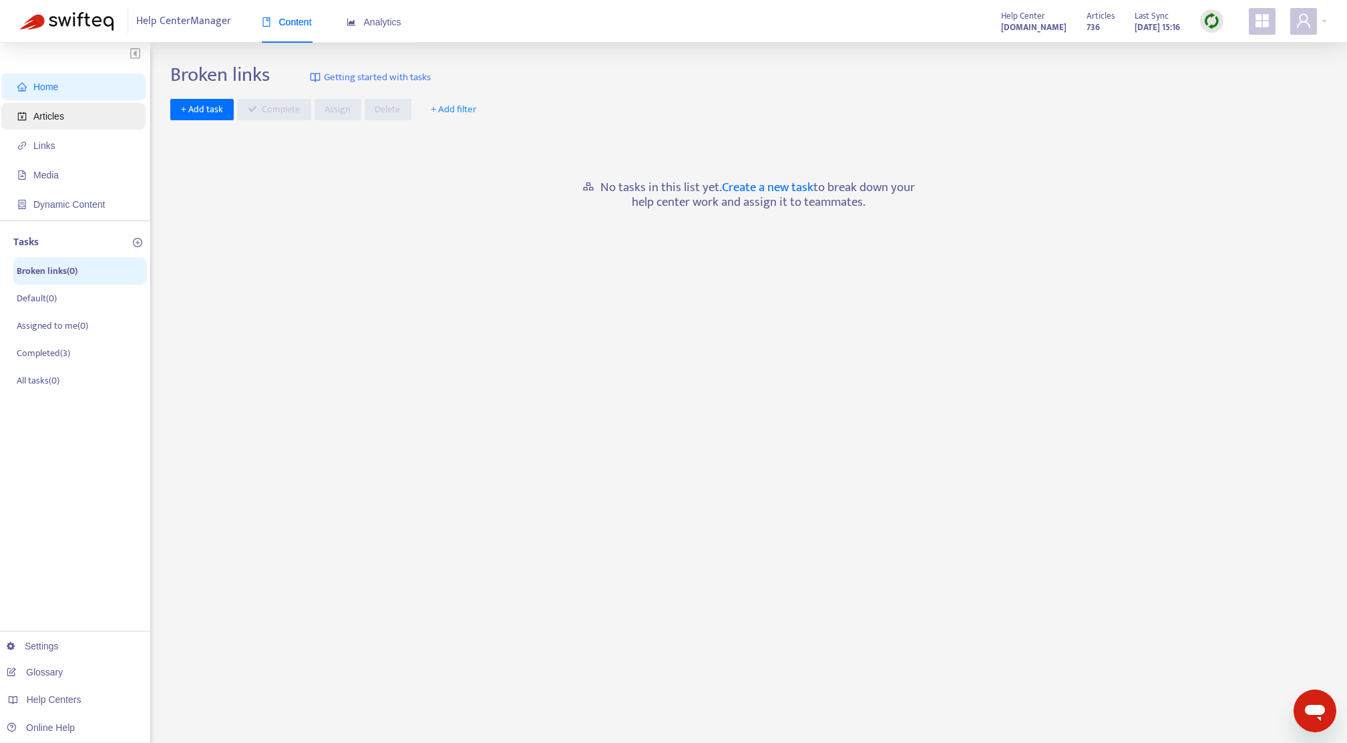
click at [35, 118] on span "Articles" at bounding box center [48, 116] width 31 height 11
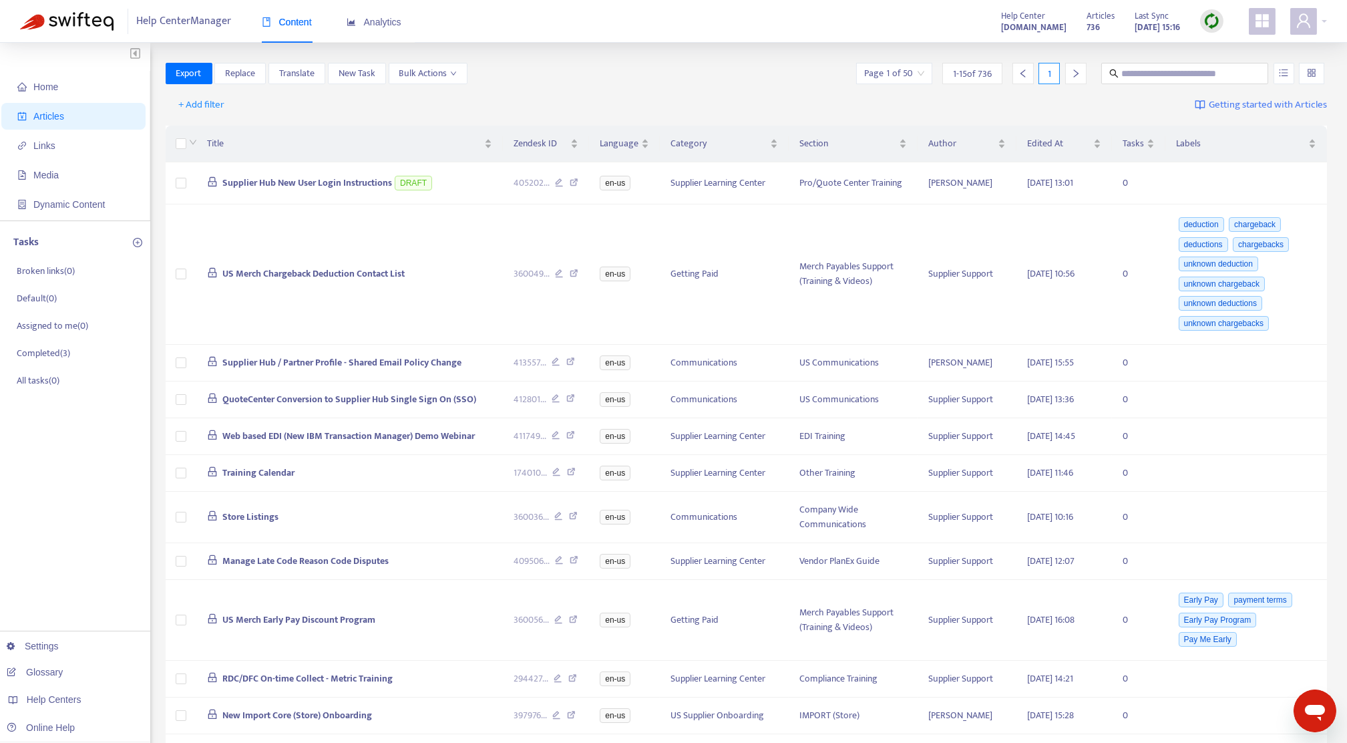
click at [445, 107] on div "+ Add filter Getting started with Articles" at bounding box center [747, 104] width 1162 height 31
click at [49, 352] on p "Completed ( 3 )" at bounding box center [43, 353] width 53 height 14
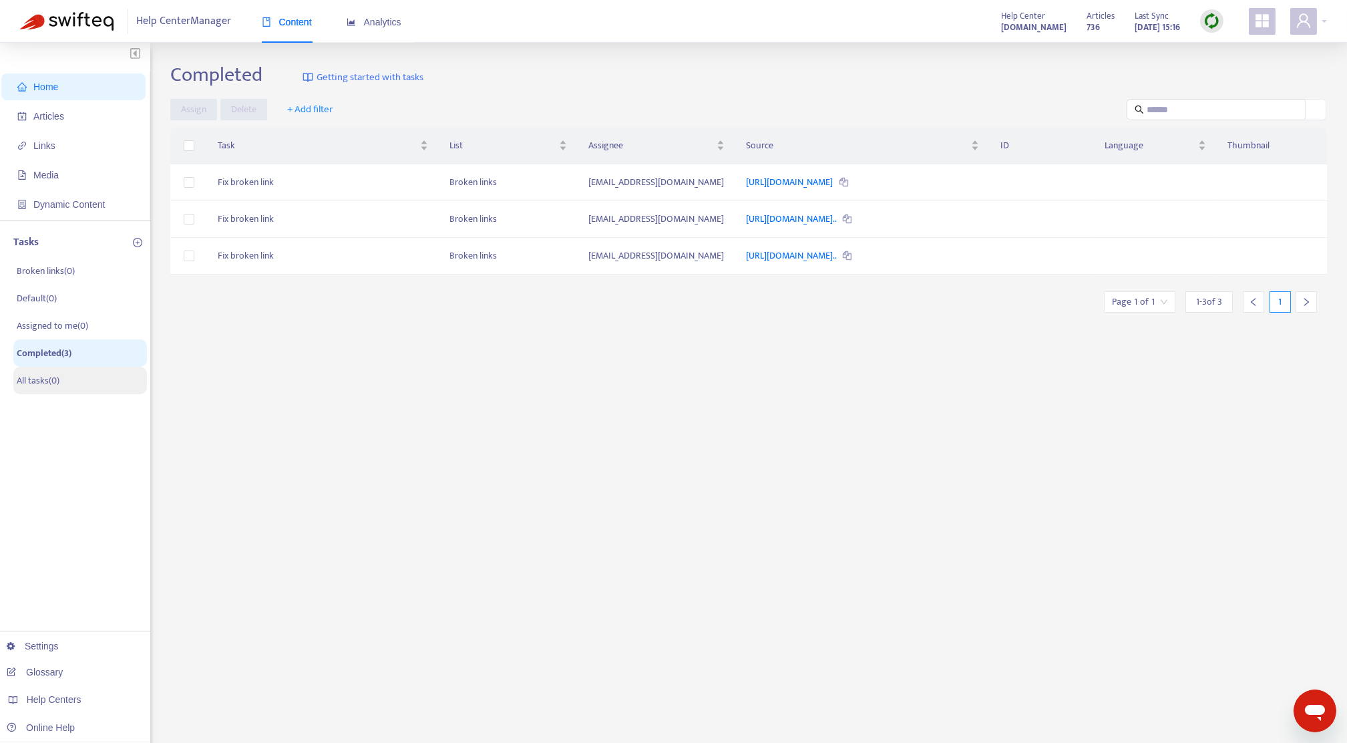
click at [46, 377] on p "All tasks ( 0 )" at bounding box center [38, 380] width 43 height 14
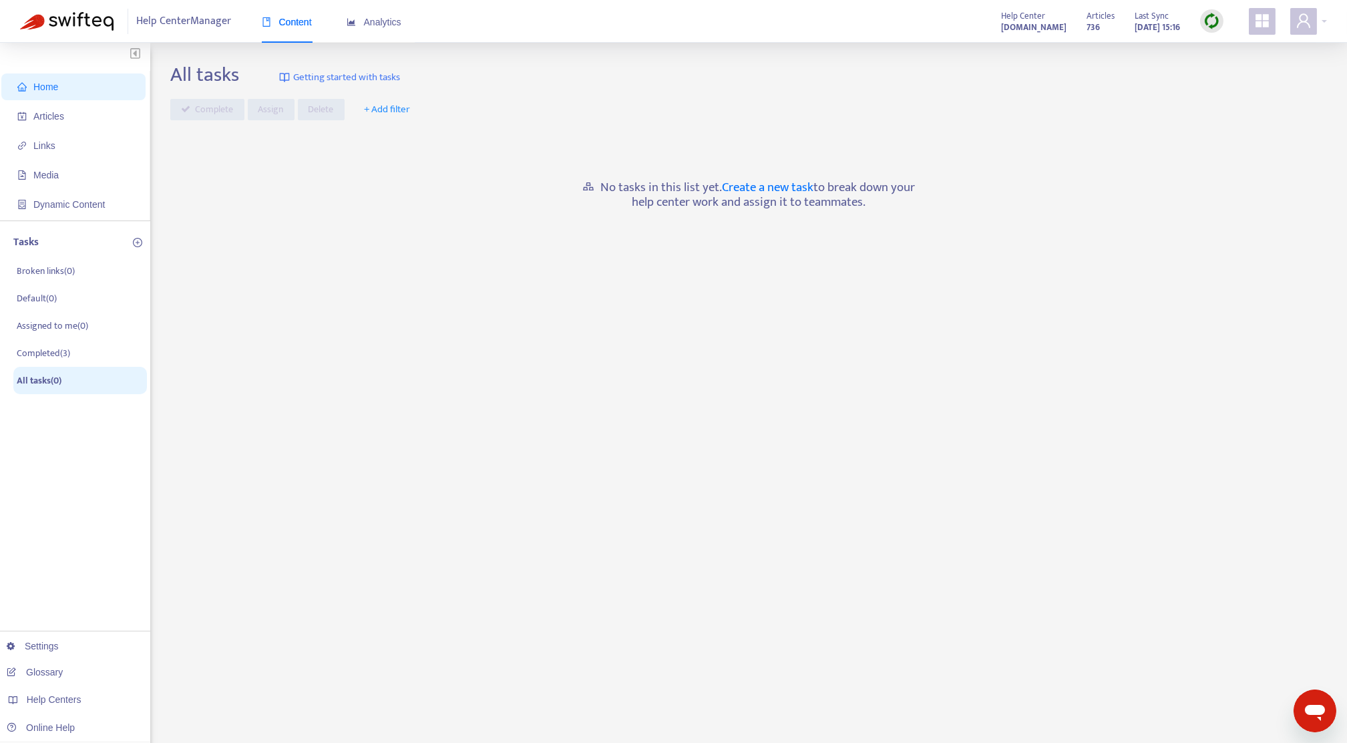
click at [68, 471] on div "Home Articles Links Media Dynamic Content Tasks Broken links ( 0 ) Default ( 0 …" at bounding box center [75, 443] width 150 height 801
click at [73, 427] on div "Home Articles Links Media Dynamic Content Tasks Broken links ( 0 ) Default ( 0 …" at bounding box center [75, 443] width 150 height 801
click at [61, 457] on div "Home Articles Links Media Dynamic Content Tasks Broken links ( 0 ) Default ( 0 …" at bounding box center [75, 443] width 150 height 801
click at [470, 483] on div "All tasks Getting started with tasks Complete Assign Delete + Add filter No tas…" at bounding box center [748, 453] width 1157 height 781
